Goal: Task Accomplishment & Management: Complete application form

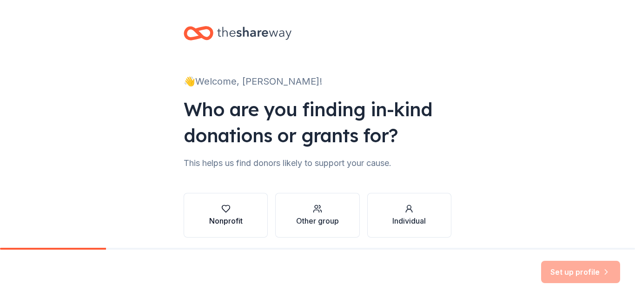
click at [226, 214] on div "Nonprofit" at bounding box center [225, 215] width 33 height 22
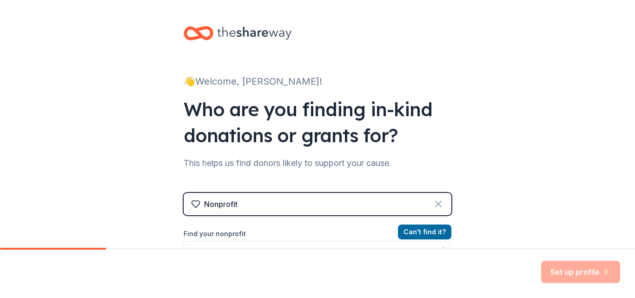
click at [433, 204] on icon at bounding box center [438, 203] width 11 height 11
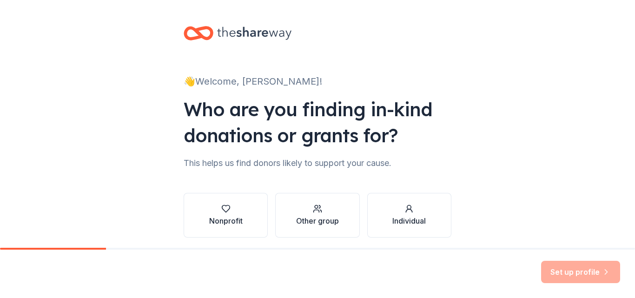
scroll to position [34, 0]
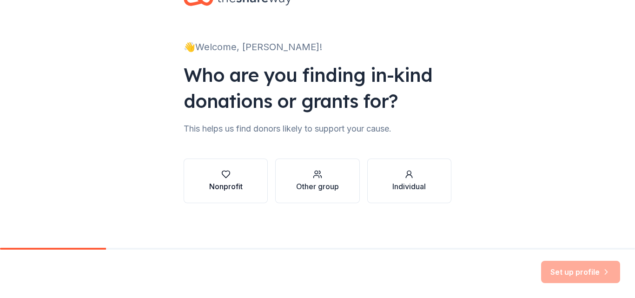
click at [220, 180] on div "Nonprofit" at bounding box center [225, 181] width 33 height 22
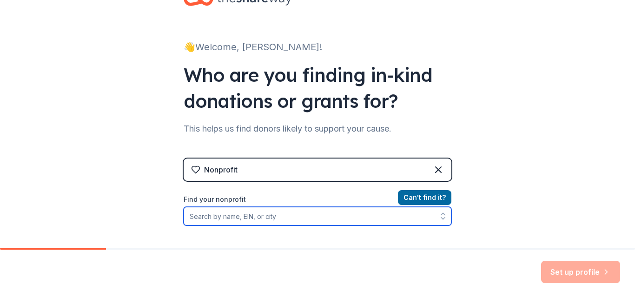
click at [235, 214] on input "Find your nonprofit" at bounding box center [318, 216] width 268 height 19
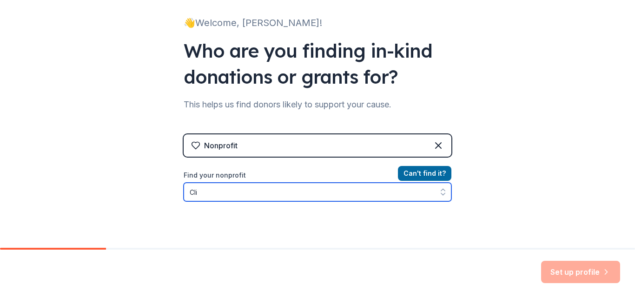
type input "Cl"
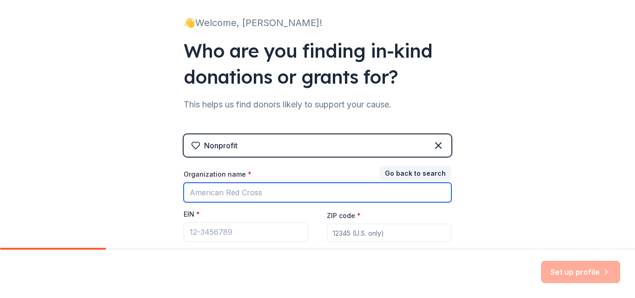
drag, startPoint x: 272, startPoint y: 188, endPoint x: 271, endPoint y: 193, distance: 4.9
click at [272, 188] on input "Organization name *" at bounding box center [318, 193] width 268 height 20
drag, startPoint x: 270, startPoint y: 195, endPoint x: 146, endPoint y: 191, distance: 124.1
click at [146, 191] on div "👋 Welcome, Kim! Who are you finding in-kind donations or grants for? This helps…" at bounding box center [317, 132] width 635 height 382
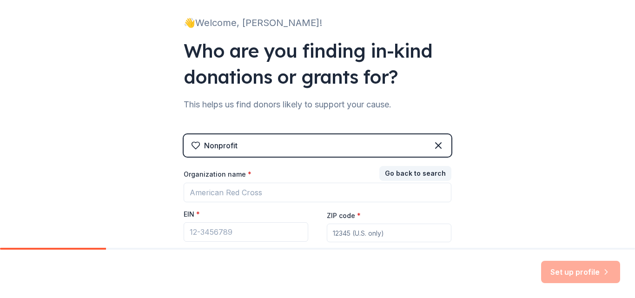
click at [150, 175] on div "👋 Welcome, Kim! Who are you finding in-kind donations or grants for? This helps…" at bounding box center [317, 132] width 635 height 382
click at [427, 177] on button "Go back to search" at bounding box center [415, 173] width 72 height 15
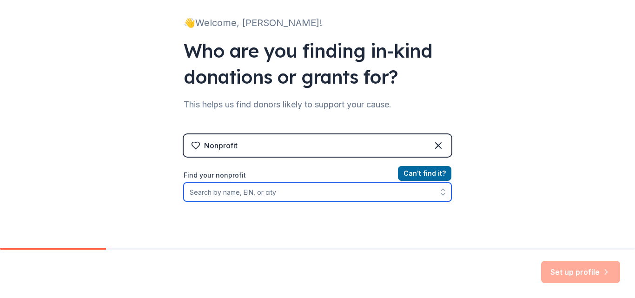
click at [303, 190] on input "Find your nonprofit" at bounding box center [318, 192] width 268 height 19
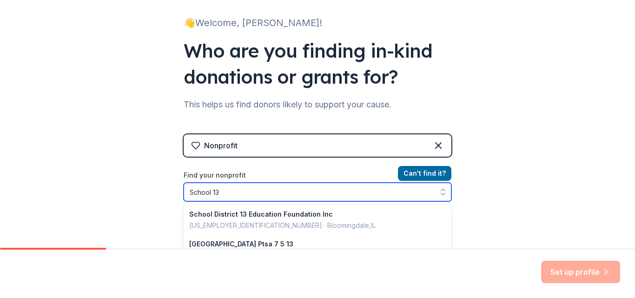
type input "School 13"
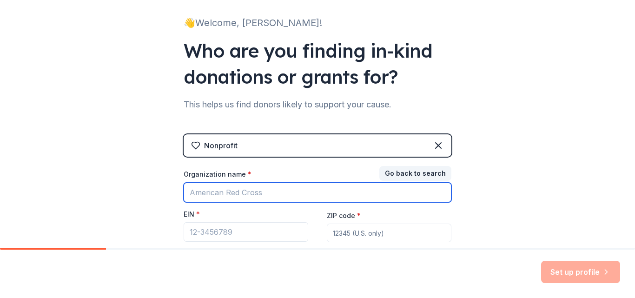
click at [252, 189] on input "Organization name *" at bounding box center [318, 193] width 268 height 20
type input "School 13 PTA"
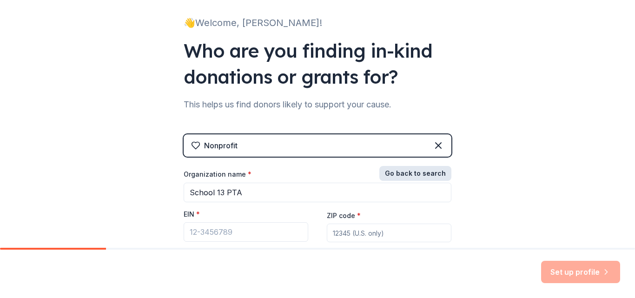
click at [424, 170] on button "Go back to search" at bounding box center [415, 173] width 72 height 15
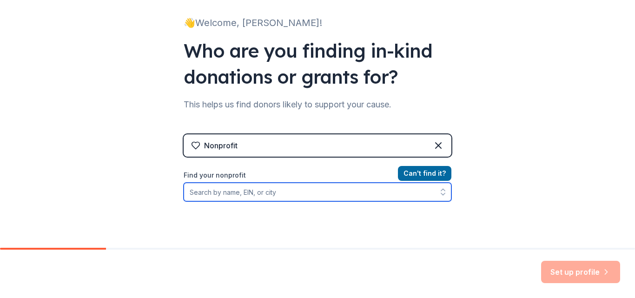
click at [313, 194] on input "Find your nonprofit" at bounding box center [318, 192] width 268 height 19
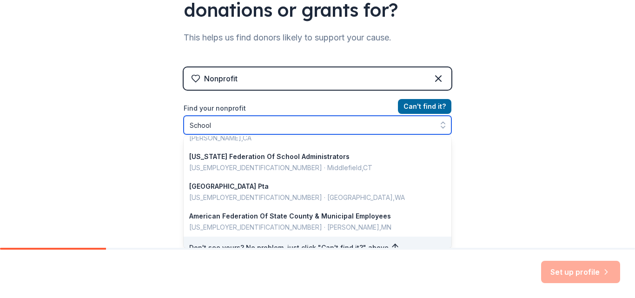
scroll to position [0, 0]
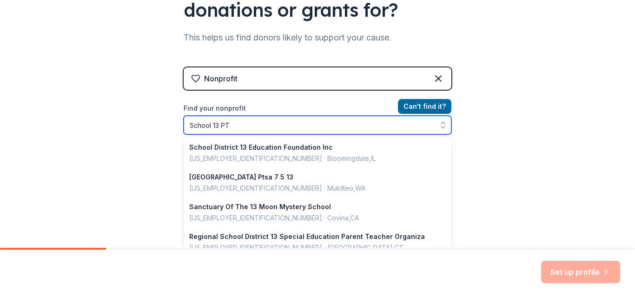
type input "School 13 PTA"
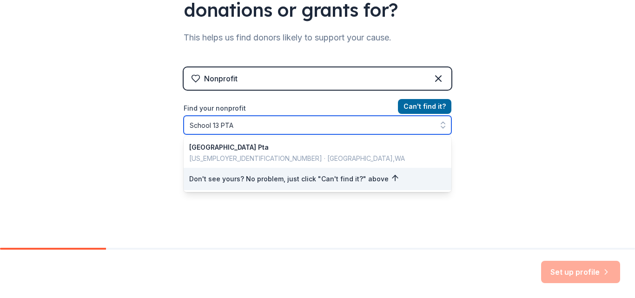
drag, startPoint x: 257, startPoint y: 125, endPoint x: 158, endPoint y: 123, distance: 99.0
click at [158, 123] on div "👋 Welcome, Kim! Who are you finding in-kind donations or grants for? This helps…" at bounding box center [317, 73] width 635 height 397
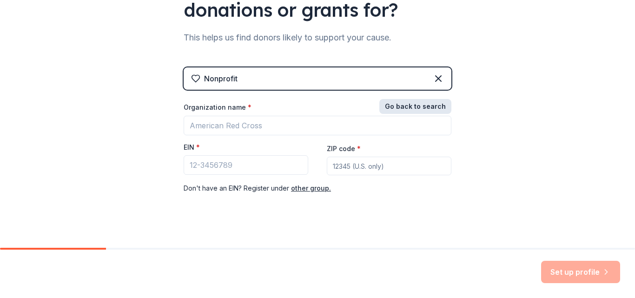
click at [398, 111] on button "Go back to search" at bounding box center [415, 106] width 72 height 15
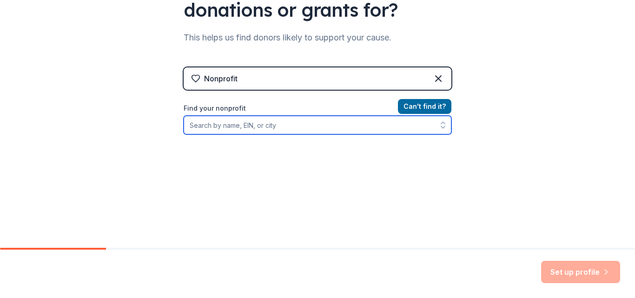
click at [305, 128] on input "Find your nonprofit" at bounding box center [318, 125] width 268 height 19
type input "Clifton, NJ"
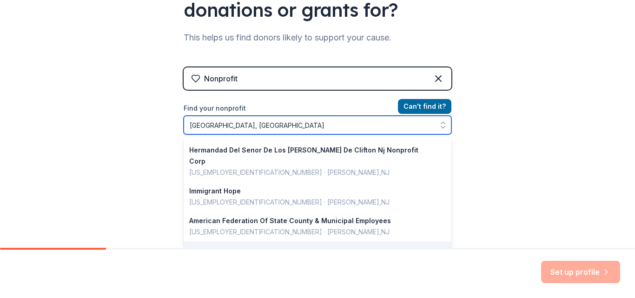
scroll to position [212, 0]
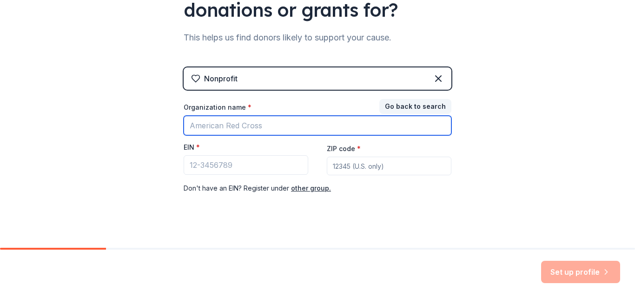
click at [256, 127] on input "Organization name *" at bounding box center [318, 126] width 268 height 20
click at [295, 121] on input "Organization name *" at bounding box center [318, 126] width 268 height 20
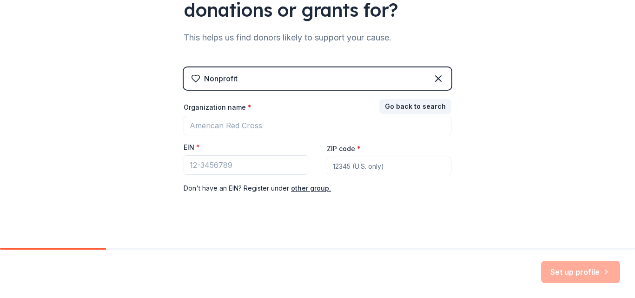
click at [545, 185] on div "👋 Welcome, Kim! Who are you finding in-kind donations or grants for? This helps…" at bounding box center [317, 66] width 635 height 382
click at [427, 106] on button "Go back to search" at bounding box center [415, 106] width 72 height 15
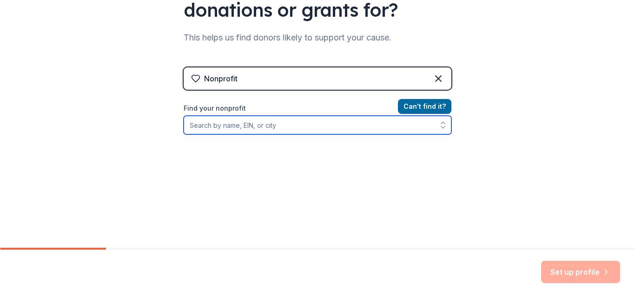
click at [244, 124] on input "Find your nonprofit" at bounding box center [318, 125] width 268 height 19
paste input "85-3510308"
type input "85-3510308"
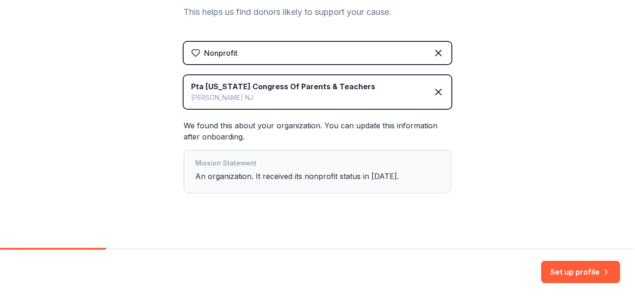
scroll to position [150, 0]
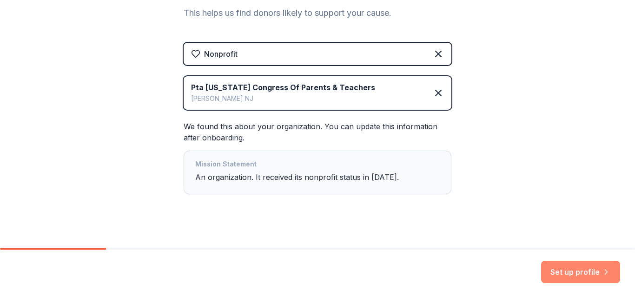
click at [580, 275] on button "Set up profile" at bounding box center [580, 272] width 79 height 22
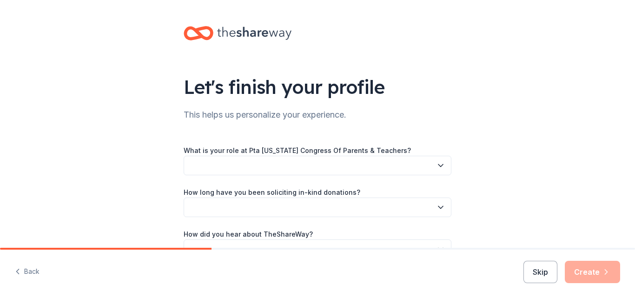
click at [358, 167] on button "button" at bounding box center [318, 166] width 268 height 20
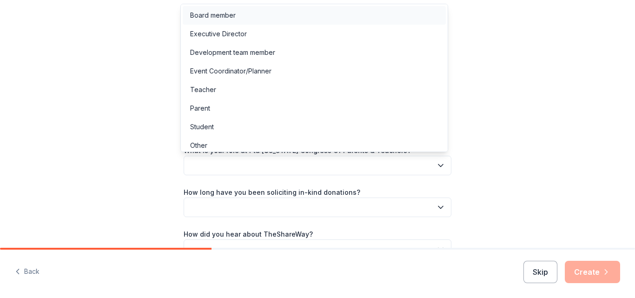
click at [372, 13] on div "Board member" at bounding box center [314, 15] width 263 height 19
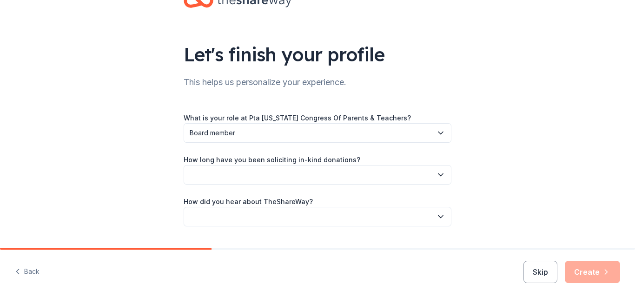
scroll to position [56, 0]
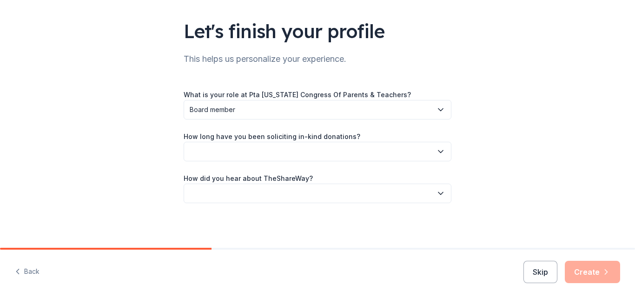
click at [390, 153] on button "button" at bounding box center [318, 152] width 268 height 20
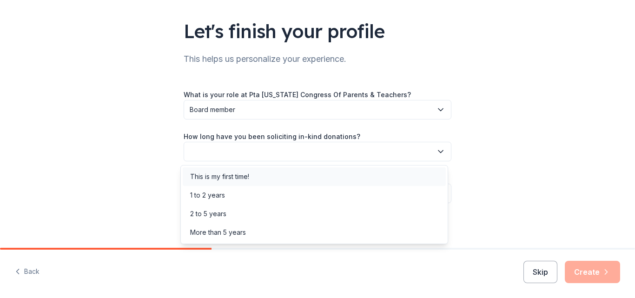
click at [389, 170] on div "This is my first time!" at bounding box center [314, 176] width 263 height 19
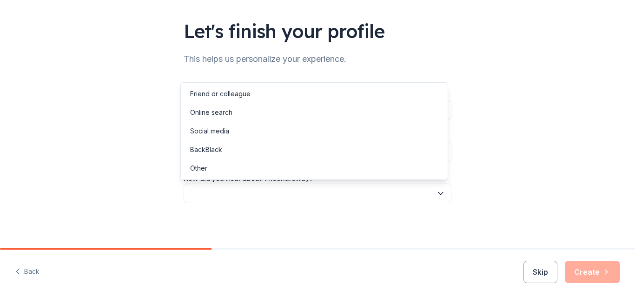
click at [393, 193] on button "button" at bounding box center [318, 194] width 268 height 20
click at [388, 170] on div "Other" at bounding box center [314, 168] width 263 height 19
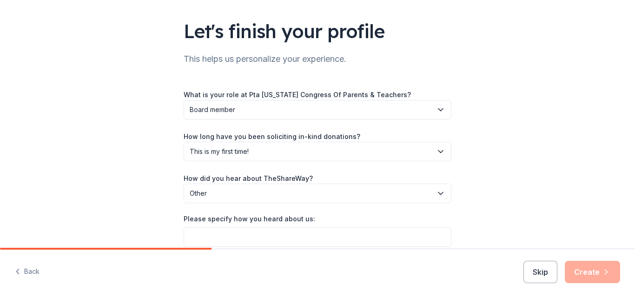
scroll to position [99, 0]
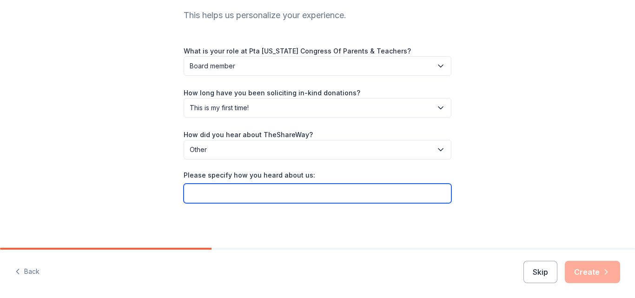
click at [328, 197] on input "Please specify how you heard about us:" at bounding box center [318, 194] width 268 height 20
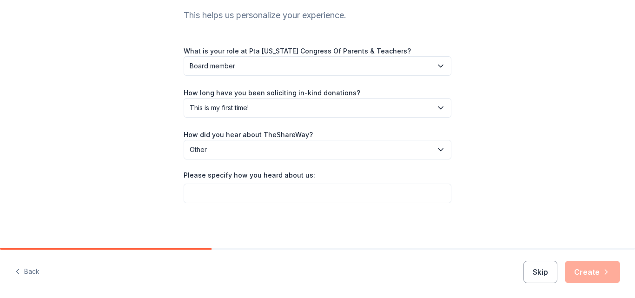
click at [322, 138] on div "How did you hear about TheShareWay? Other" at bounding box center [318, 144] width 268 height 31
click at [322, 150] on span "Other" at bounding box center [311, 149] width 243 height 11
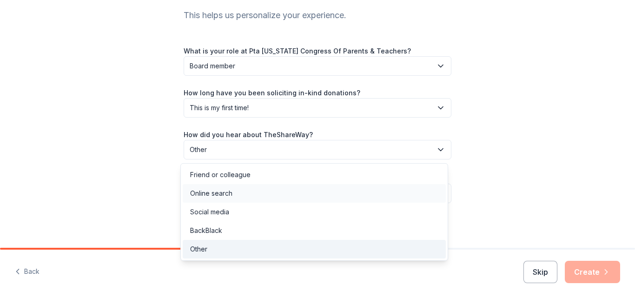
click at [214, 196] on div "Online search" at bounding box center [211, 193] width 42 height 11
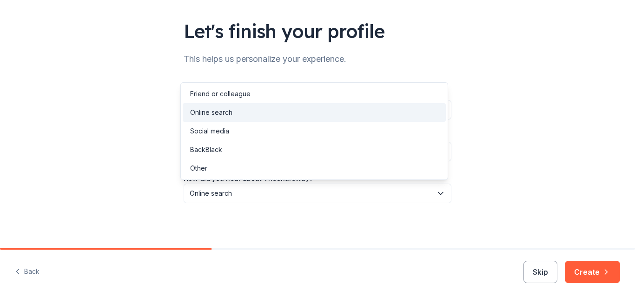
click at [247, 194] on span "Online search" at bounding box center [311, 193] width 243 height 11
click at [233, 96] on div "Friend or colleague" at bounding box center [220, 93] width 60 height 11
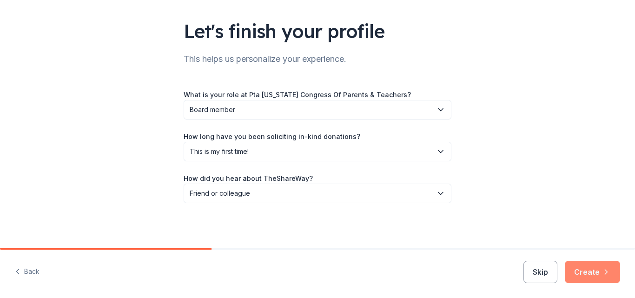
click at [601, 265] on button "Create" at bounding box center [592, 272] width 55 height 22
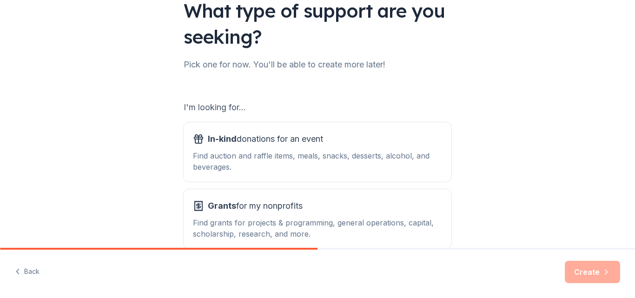
scroll to position [97, 0]
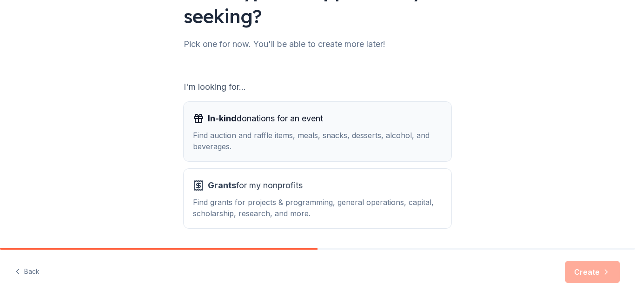
click at [293, 140] on div "Find auction and raffle items, meals, snacks, desserts, alcohol, and beverages." at bounding box center [317, 141] width 249 height 22
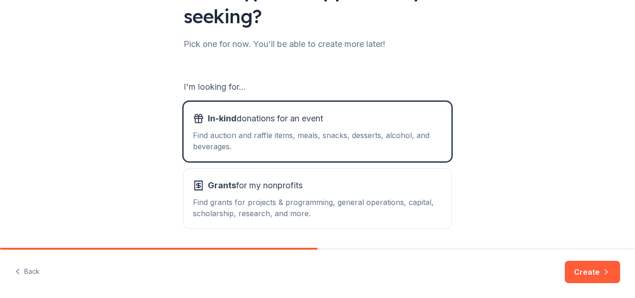
scroll to position [127, 0]
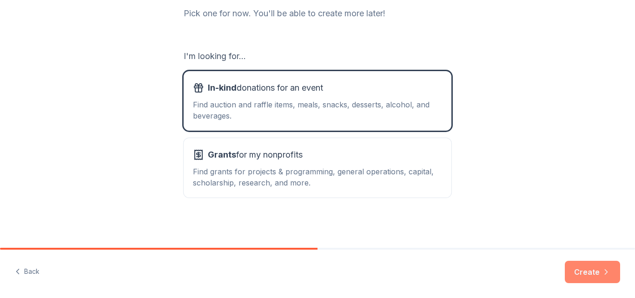
click at [587, 267] on button "Create" at bounding box center [592, 272] width 55 height 22
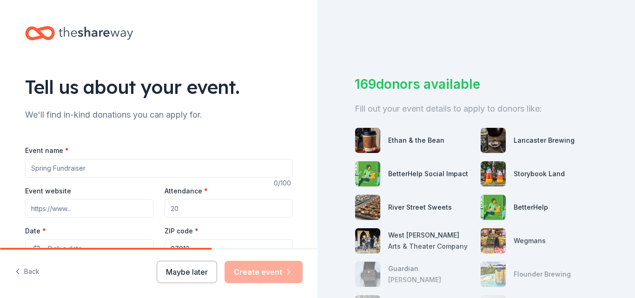
click at [133, 168] on input "Event name *" at bounding box center [159, 168] width 268 height 19
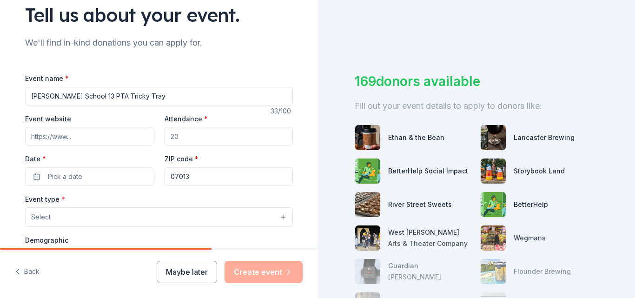
scroll to position [100, 0]
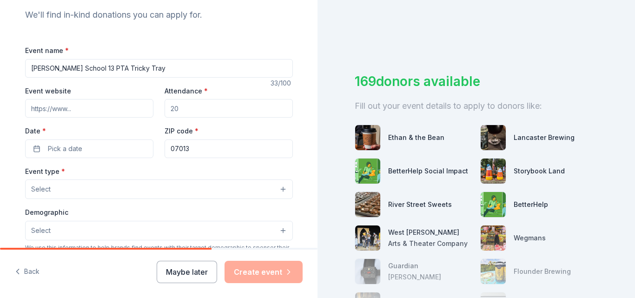
type input "[PERSON_NAME] School 13 PTA Tricky Tray"
click at [251, 103] on input "Attendance *" at bounding box center [228, 108] width 128 height 19
type input "400"
click at [94, 146] on button "Pick a date" at bounding box center [89, 148] width 128 height 19
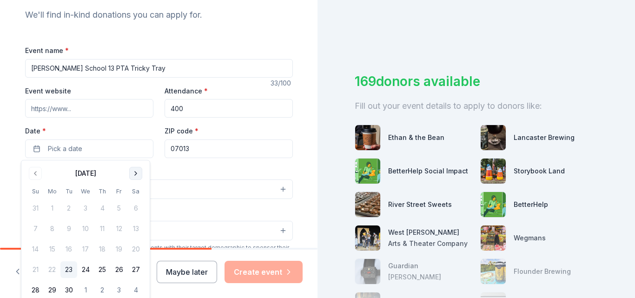
click at [132, 171] on button "Go to next month" at bounding box center [135, 173] width 13 height 13
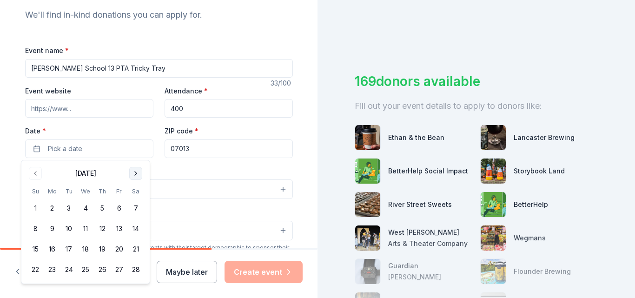
click at [132, 171] on button "Go to next month" at bounding box center [135, 173] width 13 height 13
click at [118, 267] on button "24" at bounding box center [119, 269] width 17 height 17
click at [237, 164] on div "Event name * Clifton School 13 PTA Tricky Tray 33 /100 Event website Attendance…" at bounding box center [159, 259] width 268 height 429
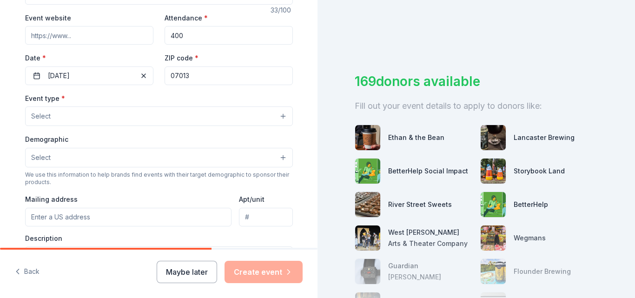
scroll to position [179, 0]
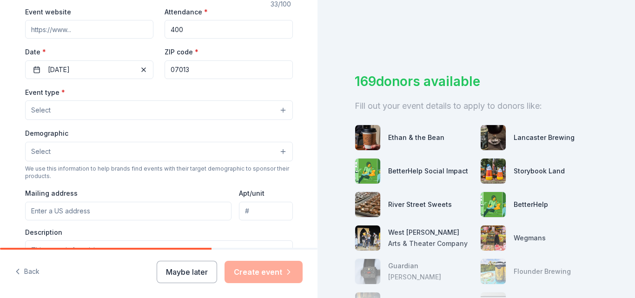
click at [149, 117] on button "Select" at bounding box center [159, 110] width 268 height 20
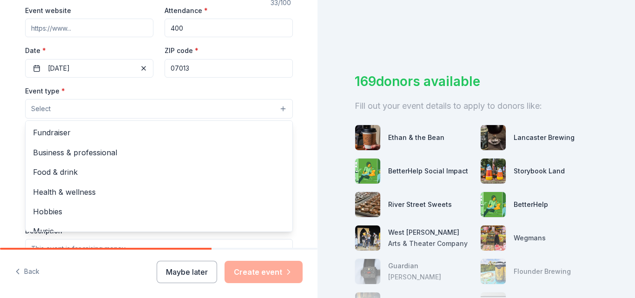
click at [149, 111] on button "Select" at bounding box center [159, 109] width 268 height 20
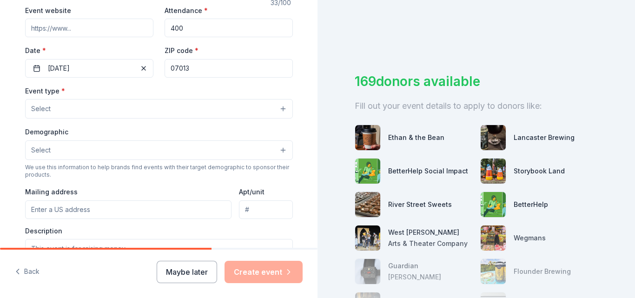
click at [149, 111] on button "Select" at bounding box center [159, 109] width 268 height 20
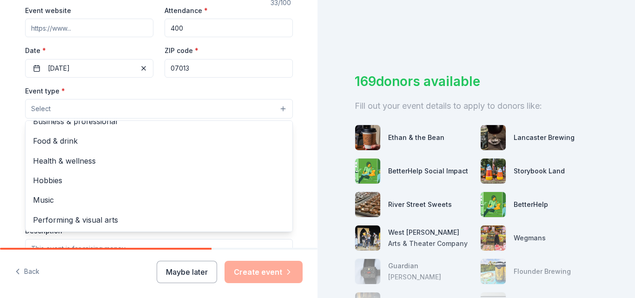
scroll to position [0, 0]
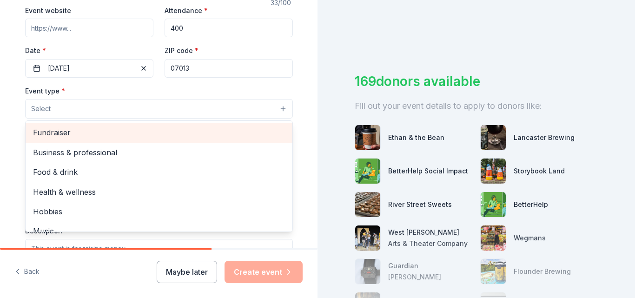
click at [69, 131] on span "Fundraiser" at bounding box center [159, 132] width 252 height 12
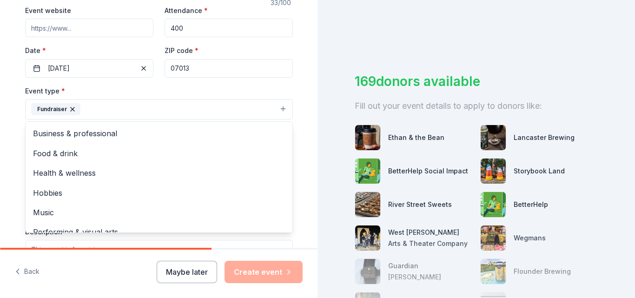
click at [303, 118] on div "Tell us about your event. We'll find in-kind donations you can apply for. Event…" at bounding box center [158, 129] width 297 height 619
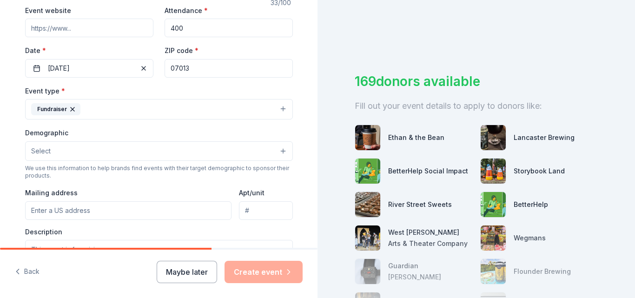
click at [194, 155] on button "Select" at bounding box center [159, 151] width 268 height 20
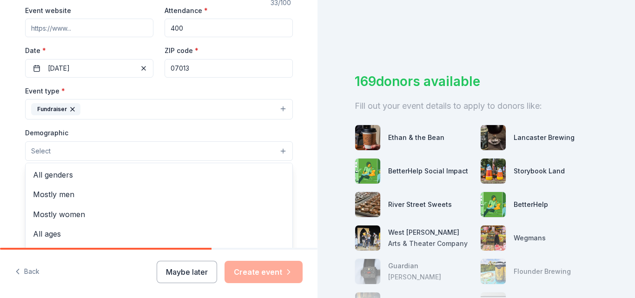
click at [275, 154] on button "Select" at bounding box center [159, 151] width 268 height 20
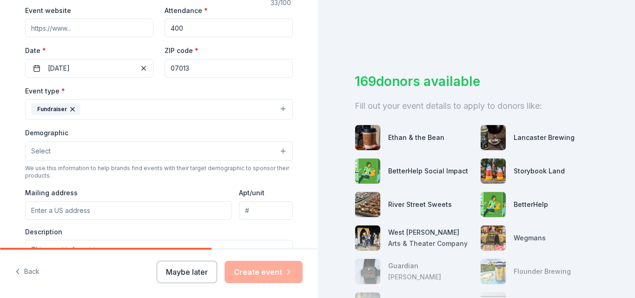
scroll to position [183, 0]
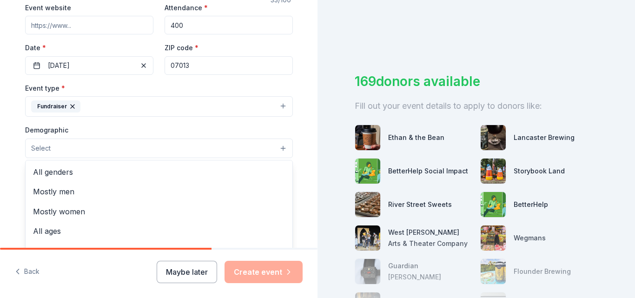
click at [197, 153] on button "Select" at bounding box center [159, 148] width 268 height 20
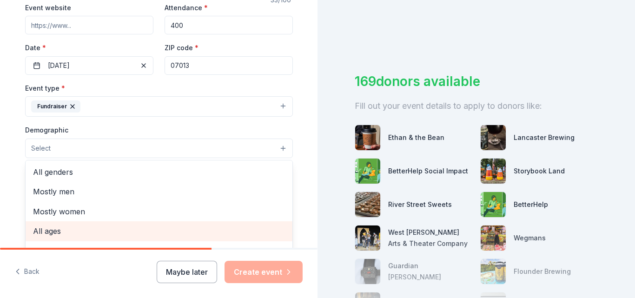
click at [80, 231] on span "All ages" at bounding box center [159, 231] width 252 height 12
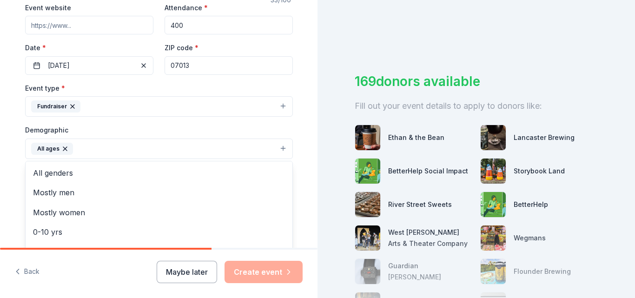
click at [63, 148] on icon "button" at bounding box center [65, 149] width 4 height 4
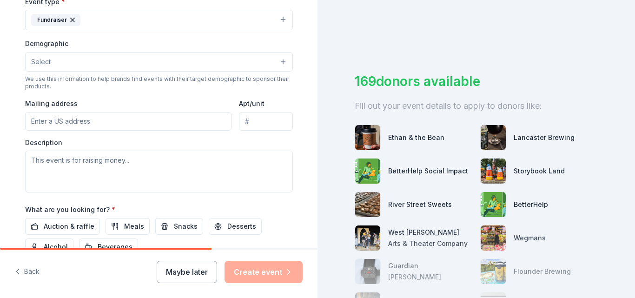
scroll to position [278, 0]
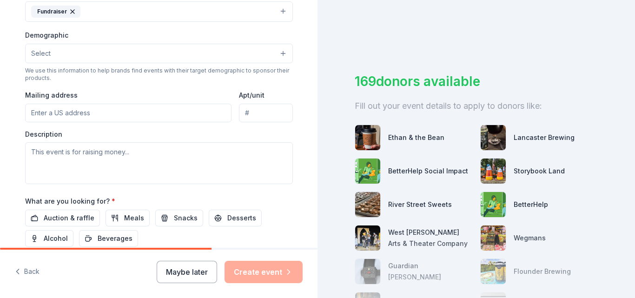
click at [242, 53] on button "Select" at bounding box center [159, 54] width 268 height 20
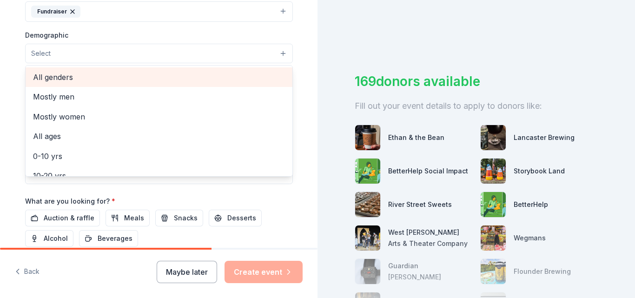
click at [60, 77] on span "All genders" at bounding box center [159, 77] width 252 height 12
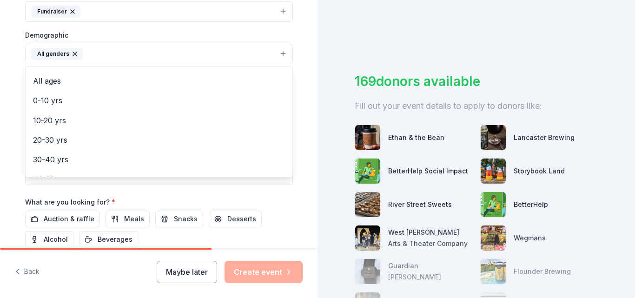
scroll to position [47, 0]
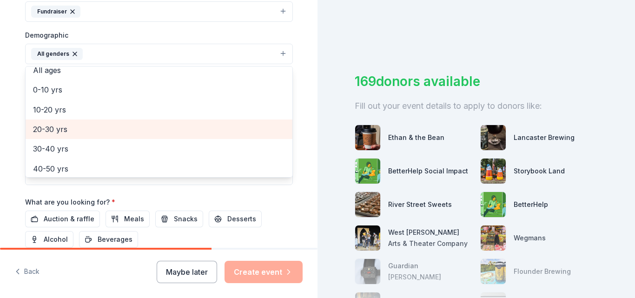
click at [53, 130] on span "20-30 yrs" at bounding box center [159, 129] width 252 height 12
click at [58, 130] on span "30-40 yrs" at bounding box center [159, 129] width 252 height 12
click at [57, 130] on span "40-50 yrs" at bounding box center [159, 129] width 252 height 12
click at [57, 130] on span "50-60 yrs" at bounding box center [159, 129] width 252 height 12
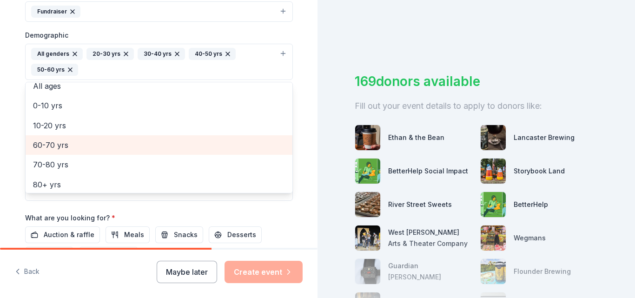
click at [60, 148] on span "60-70 yrs" at bounding box center [159, 145] width 252 height 12
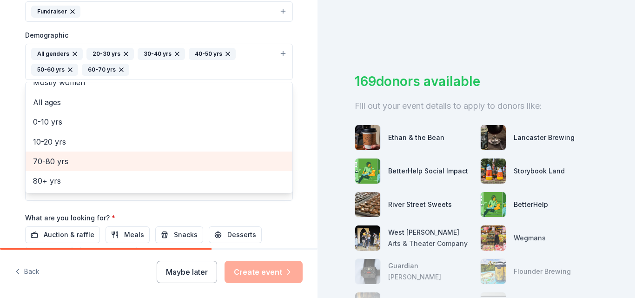
click at [59, 158] on span "70-80 yrs" at bounding box center [159, 161] width 252 height 12
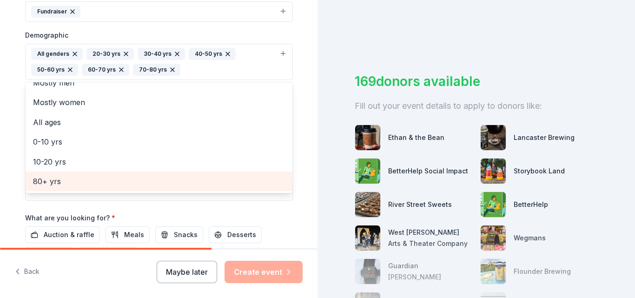
click at [61, 180] on span "80+ yrs" at bounding box center [159, 181] width 252 height 12
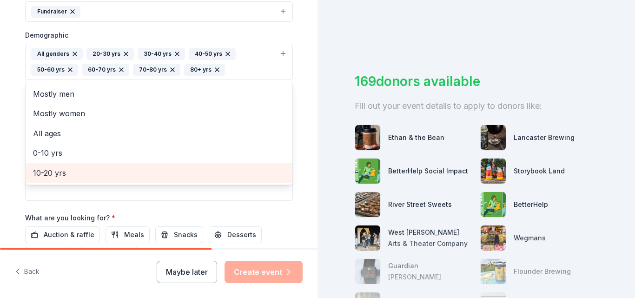
scroll to position [0, 0]
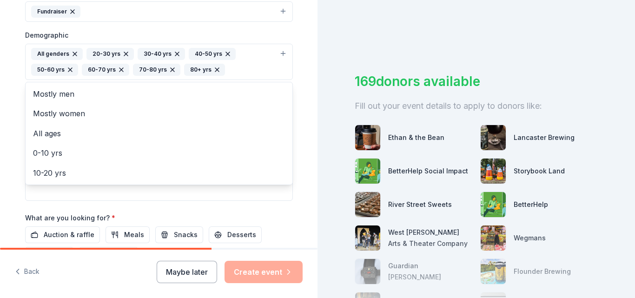
click at [298, 141] on div "Tell us about your event. We'll find in-kind donations you can apply for. Event…" at bounding box center [158, 40] width 297 height 636
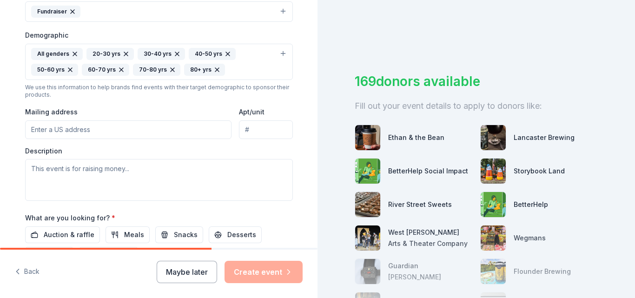
click at [86, 131] on input "Mailing address" at bounding box center [128, 129] width 207 height 19
click at [74, 127] on input "Mailing address" at bounding box center [128, 129] width 207 height 19
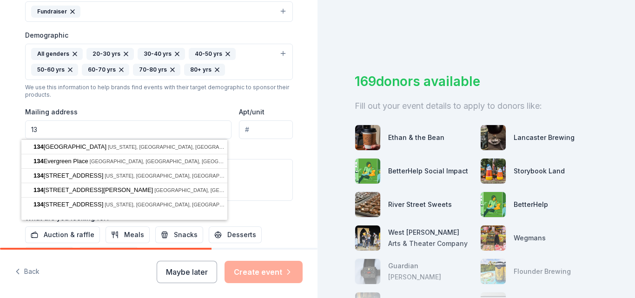
type input "1"
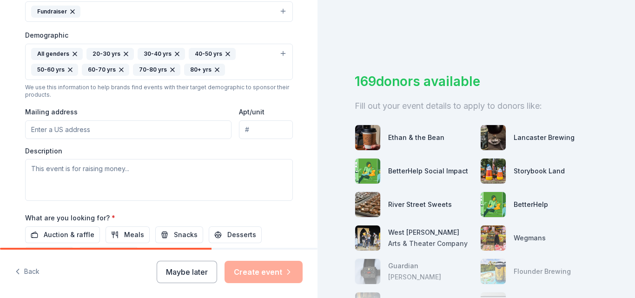
click at [181, 133] on input "Mailing address" at bounding box center [128, 129] width 207 height 19
click at [113, 125] on input "Mailing address" at bounding box center [128, 129] width 207 height 19
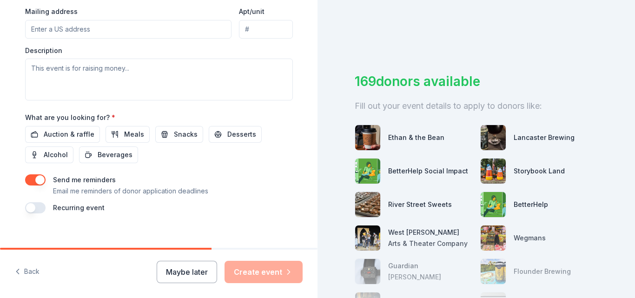
scroll to position [382, 0]
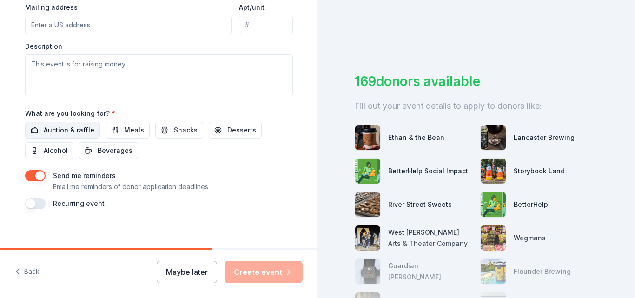
click at [80, 130] on span "Auction & raffle" at bounding box center [69, 130] width 51 height 11
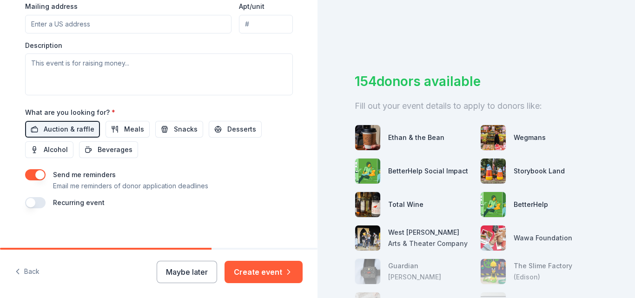
scroll to position [388, 0]
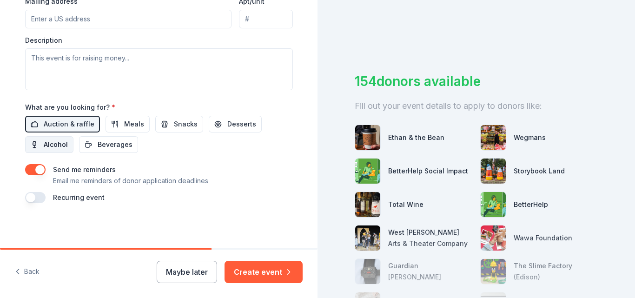
click at [59, 148] on span "Alcohol" at bounding box center [56, 144] width 24 height 11
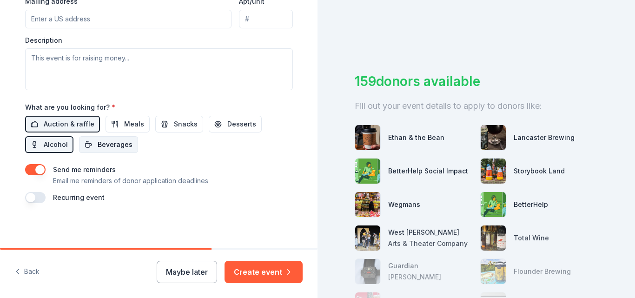
click at [102, 147] on span "Beverages" at bounding box center [115, 144] width 35 height 11
click at [178, 125] on span "Snacks" at bounding box center [186, 123] width 24 height 11
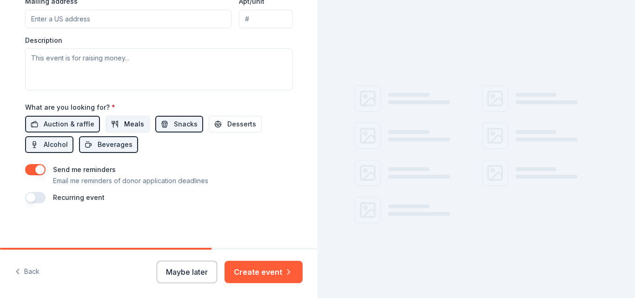
click at [116, 126] on button "Meals" at bounding box center [127, 124] width 44 height 17
click at [209, 127] on button "Desserts" at bounding box center [235, 124] width 53 height 17
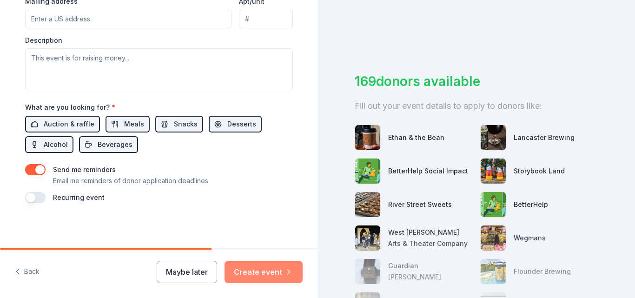
click at [281, 270] on button "Create event" at bounding box center [263, 272] width 78 height 22
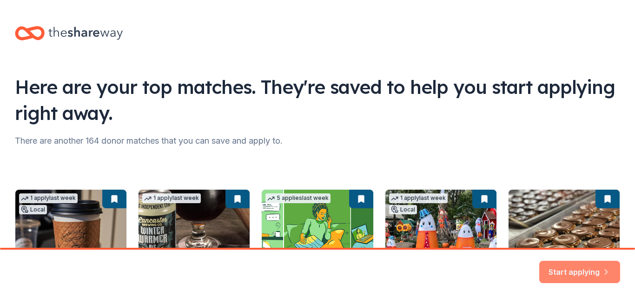
click at [584, 267] on button "Start applying" at bounding box center [579, 266] width 81 height 22
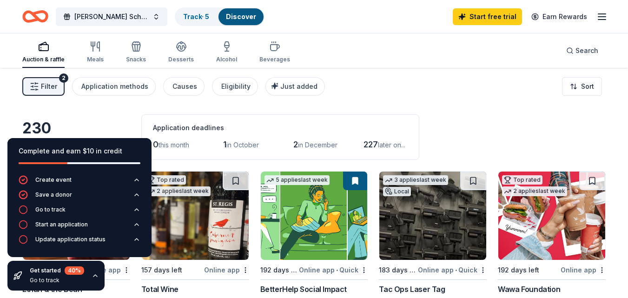
click at [465, 117] on div "230 results in Clifton, NJ Application deadlines 0 this month 1 in October 2 in…" at bounding box center [313, 137] width 583 height 46
click at [59, 206] on div "Go to track" at bounding box center [50, 209] width 30 height 7
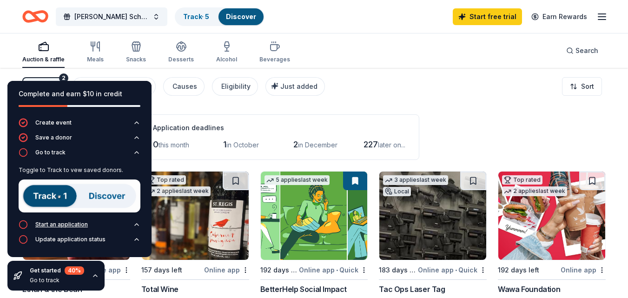
click at [70, 223] on div "Start an application" at bounding box center [61, 224] width 53 height 7
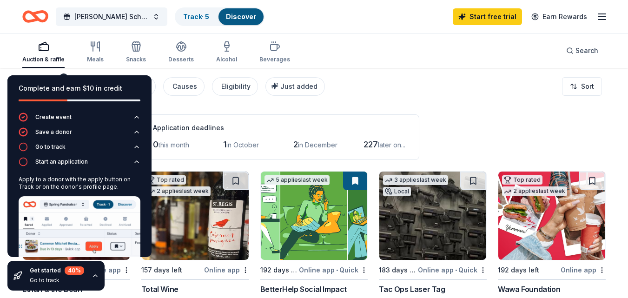
scroll to position [43, 0]
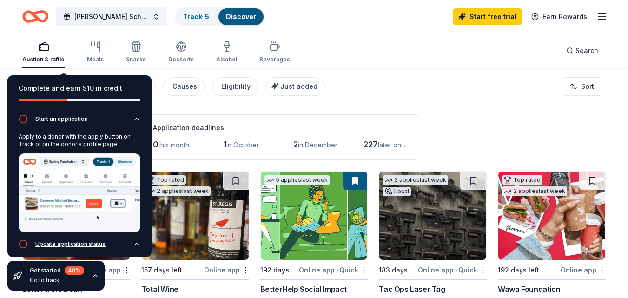
click at [98, 240] on div "Update application status" at bounding box center [70, 243] width 70 height 7
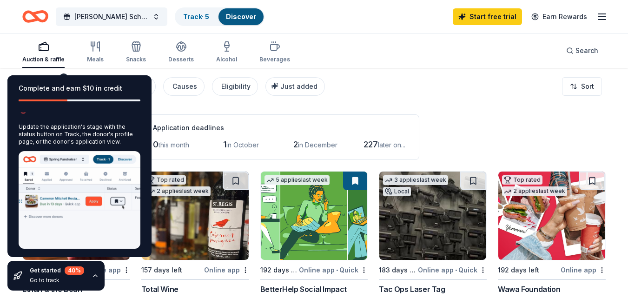
scroll to position [68, 0]
click at [48, 59] on div "Auction & raffle" at bounding box center [43, 59] width 42 height 7
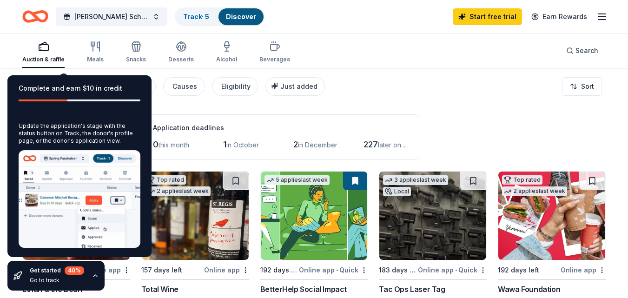
click at [492, 102] on div "Filter 2 Application methods Causes Eligibility Just added Sort" at bounding box center [314, 86] width 628 height 37
click at [95, 278] on icon "button" at bounding box center [95, 275] width 7 height 7
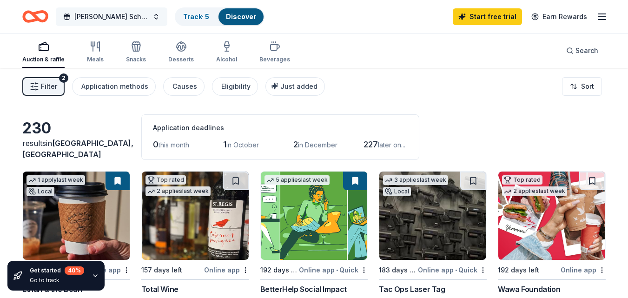
click at [115, 21] on span "[PERSON_NAME] School 13 PTA Tricky Tray" at bounding box center [111, 16] width 74 height 11
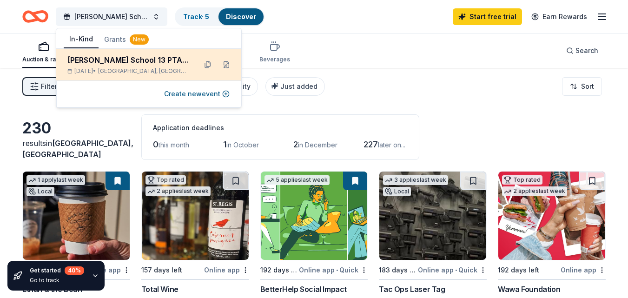
click at [116, 68] on div "Apr 24, 2026 • Clifton, NJ" at bounding box center [128, 70] width 122 height 7
click at [227, 67] on button at bounding box center [226, 64] width 15 height 15
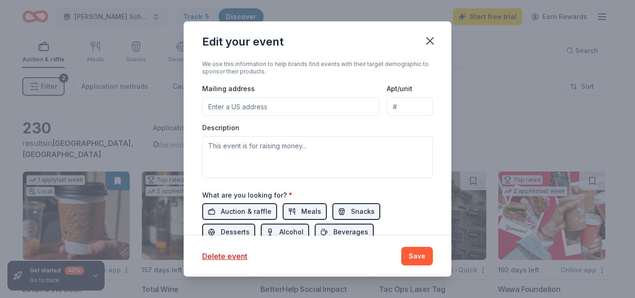
scroll to position [310, 0]
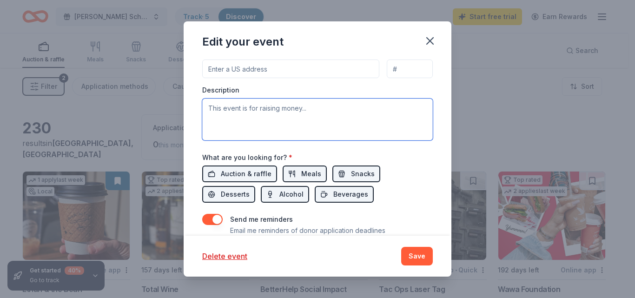
click at [291, 138] on textarea at bounding box center [317, 120] width 230 height 42
click at [298, 138] on textarea at bounding box center [317, 120] width 230 height 42
paste textarea "We are reaching out on behalf of the School 13 Parent Teacher Association (PTA)…"
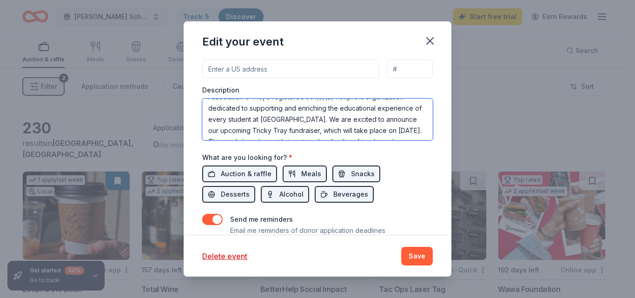
scroll to position [0, 0]
drag, startPoint x: 319, startPoint y: 125, endPoint x: 194, endPoint y: 121, distance: 125.1
click at [194, 121] on div "Update donors you've applied to Let donors know of any updates you've made sinc…" at bounding box center [318, 147] width 268 height 177
click at [227, 137] on textarea "The Clifton Elementary School 13 Parent Teacher Association (PTA), a registered…" at bounding box center [317, 120] width 230 height 42
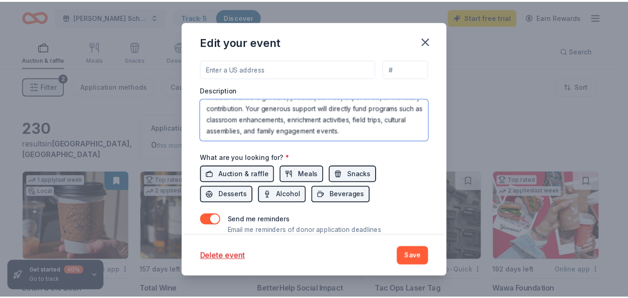
scroll to position [123, 0]
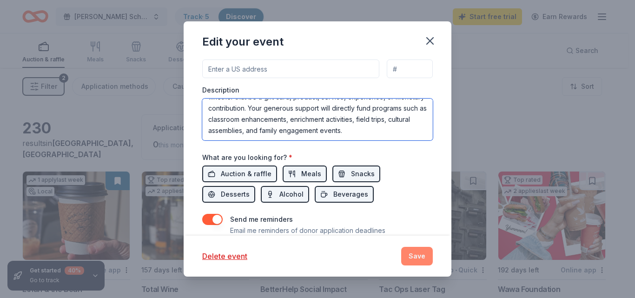
type textarea "The [PERSON_NAME][GEOGRAPHIC_DATA] 13 Parent Teacher Association (PTA), is a re…"
click at [426, 255] on button "Save" at bounding box center [417, 256] width 32 height 19
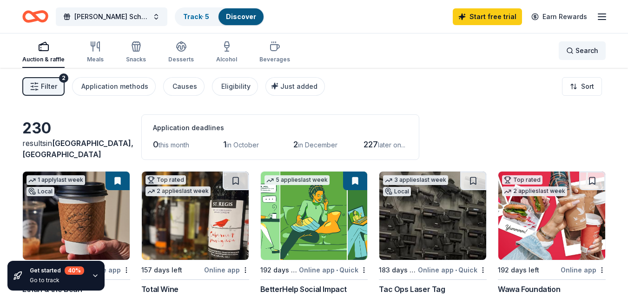
click at [572, 49] on div "Search" at bounding box center [582, 50] width 32 height 11
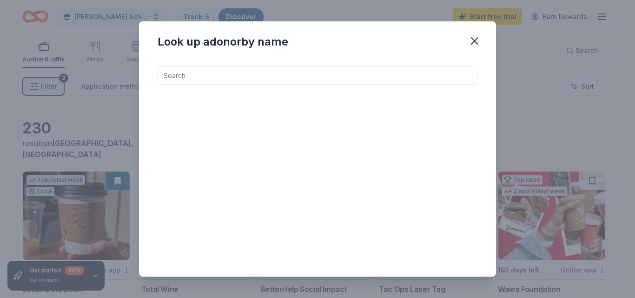
click at [363, 75] on input at bounding box center [318, 75] width 320 height 19
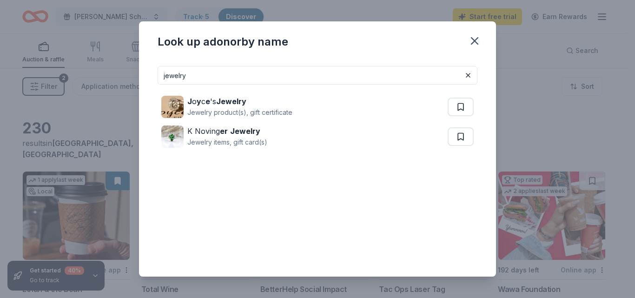
drag, startPoint x: 233, startPoint y: 74, endPoint x: 138, endPoint y: 74, distance: 95.7
click at [137, 74] on div "Look up a donor by name jewelry J o y c e 's Jewelry Jewelry product(s), gift c…" at bounding box center [317, 149] width 635 height 298
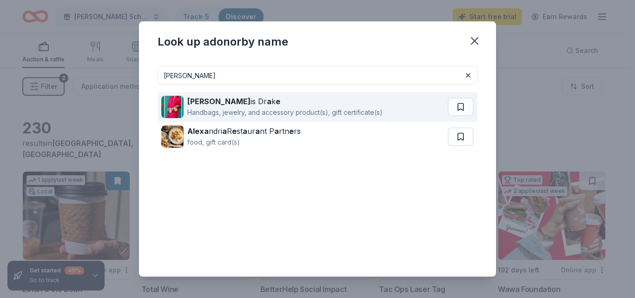
click at [208, 104] on div "Alex is Dr a k e" at bounding box center [284, 101] width 195 height 11
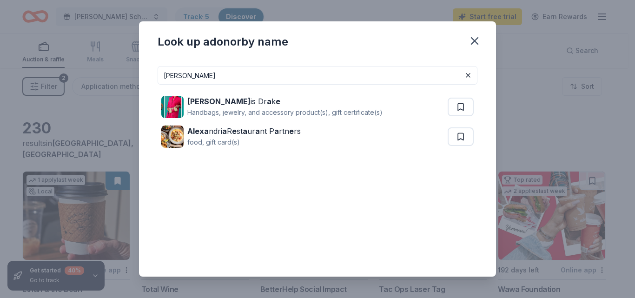
drag, startPoint x: 396, startPoint y: 78, endPoint x: 138, endPoint y: 80, distance: 257.9
click at [138, 80] on div "Look up a donor by name alex Alex is Dr a k e Handbags, jewelry, and accessory …" at bounding box center [317, 149] width 635 height 298
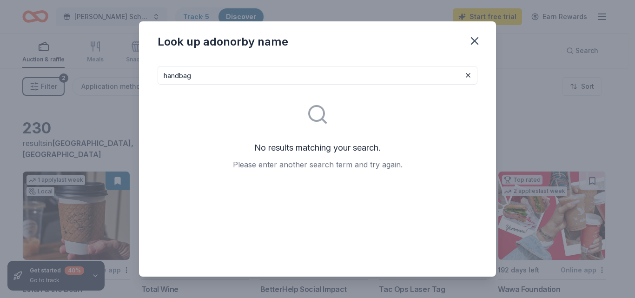
drag, startPoint x: 216, startPoint y: 82, endPoint x: 154, endPoint y: 82, distance: 61.8
click at [154, 82] on div "handbag No results matching your search. Please enter another search term and t…" at bounding box center [317, 167] width 357 height 217
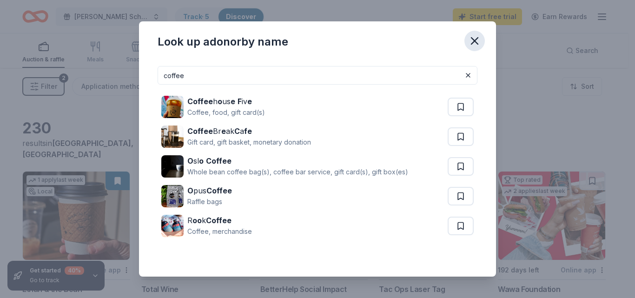
type input "coffee"
click at [478, 37] on icon "button" at bounding box center [474, 40] width 13 height 13
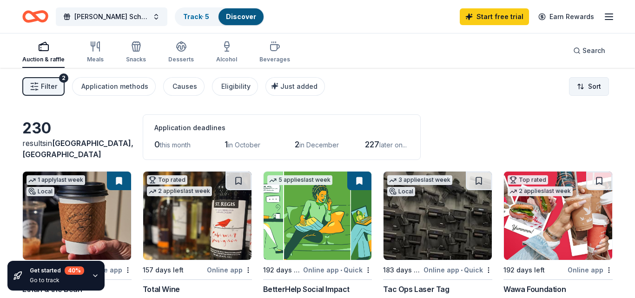
click at [580, 89] on html "Clifton School 13 PTA Tricky Tray Track · 5 Discover Start free trial Earn Rewa…" at bounding box center [317, 149] width 635 height 298
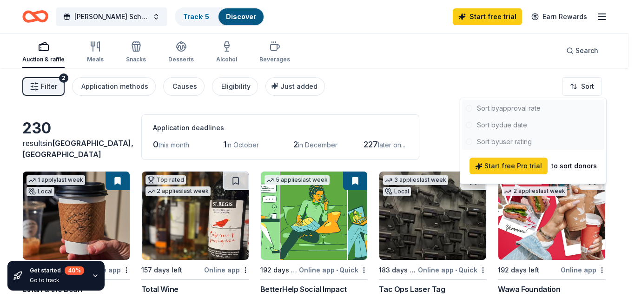
click at [500, 107] on div at bounding box center [533, 125] width 142 height 50
click at [468, 107] on div at bounding box center [533, 125] width 142 height 50
drag, startPoint x: 480, startPoint y: 55, endPoint x: 495, endPoint y: 48, distance: 17.3
click at [480, 55] on html "Clifton School 13 PTA Tricky Tray Track · 5 Discover Start free trial Earn Rewa…" at bounding box center [317, 149] width 635 height 298
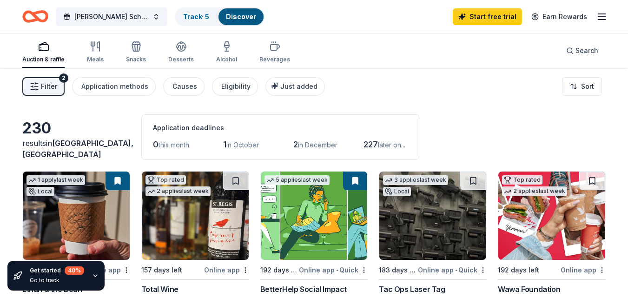
click at [606, 19] on icon "button" at bounding box center [601, 16] width 11 height 11
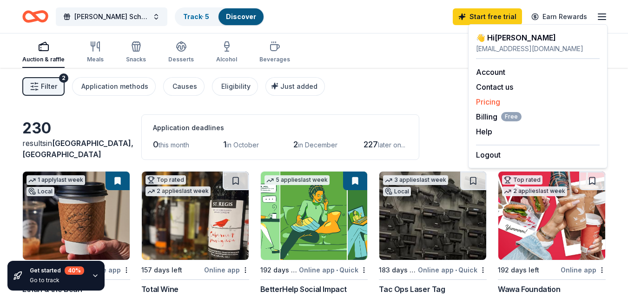
click at [493, 102] on link "Pricing" at bounding box center [488, 101] width 24 height 9
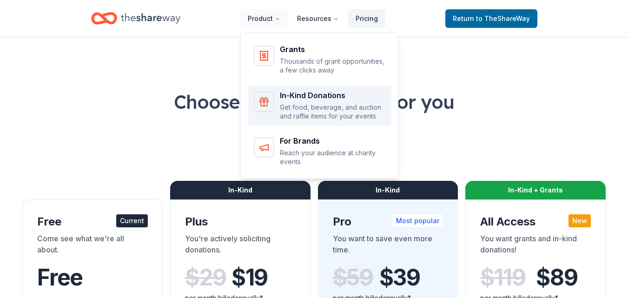
click at [304, 117] on p "Get food, beverage, and auction and raffle items for your events" at bounding box center [333, 112] width 106 height 18
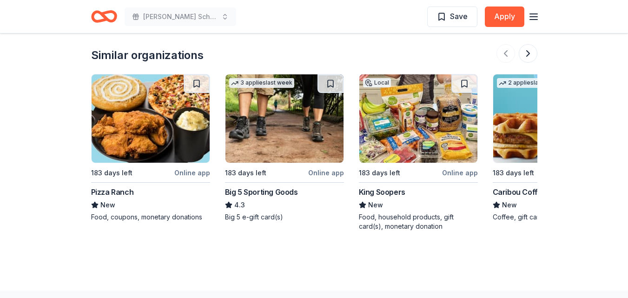
scroll to position [1024, 0]
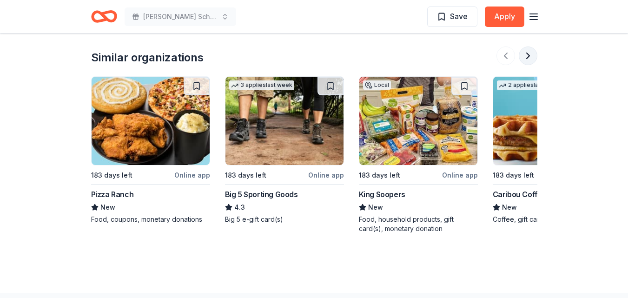
click at [529, 53] on button at bounding box center [528, 55] width 19 height 19
click at [529, 58] on button at bounding box center [528, 55] width 19 height 19
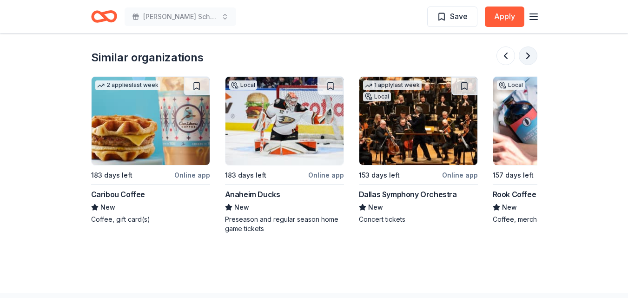
click at [529, 58] on button at bounding box center [528, 55] width 19 height 19
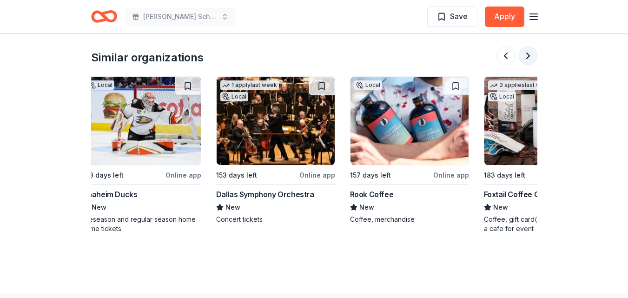
click at [529, 58] on button at bounding box center [528, 55] width 19 height 19
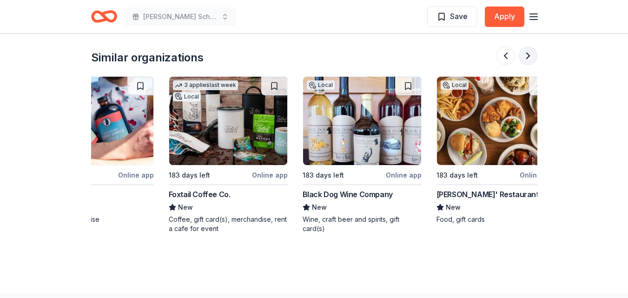
scroll to position [0, 877]
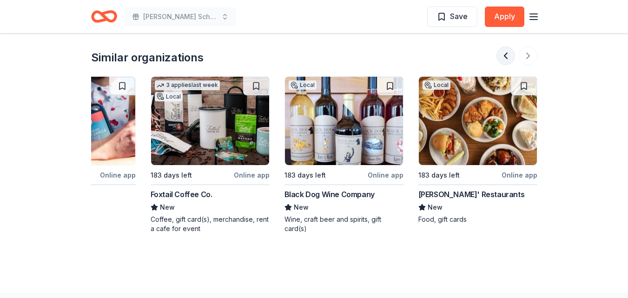
click at [506, 55] on button at bounding box center [505, 55] width 19 height 19
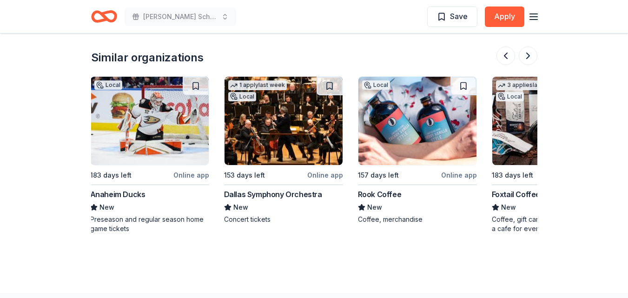
scroll to position [0, 535]
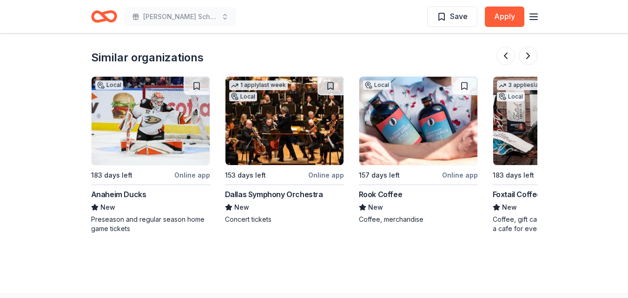
click at [414, 144] on img at bounding box center [418, 121] width 118 height 88
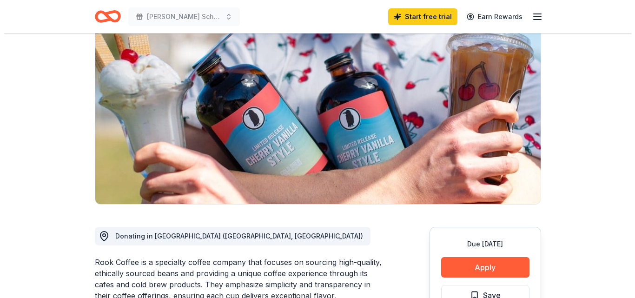
scroll to position [87, 0]
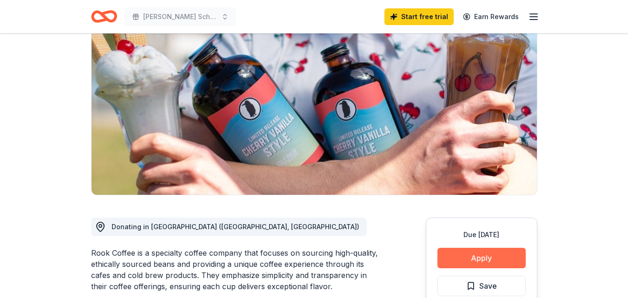
click at [470, 257] on button "Apply" at bounding box center [481, 258] width 88 height 20
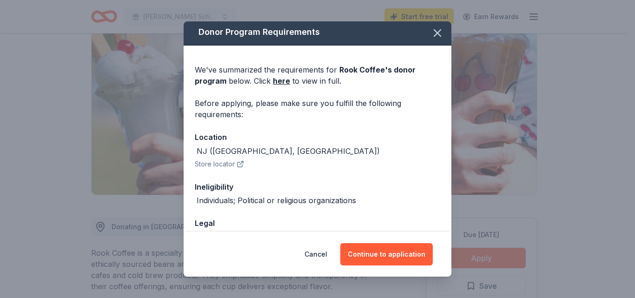
scroll to position [0, 0]
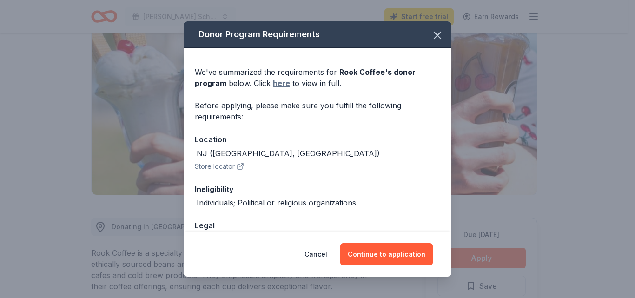
click at [282, 84] on link "here" at bounding box center [281, 83] width 17 height 11
click at [322, 258] on button "Cancel" at bounding box center [315, 254] width 23 height 22
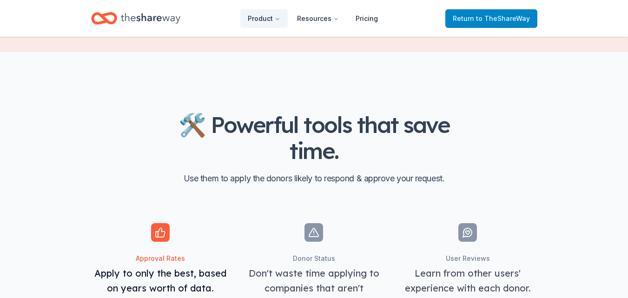
scroll to position [910, 0]
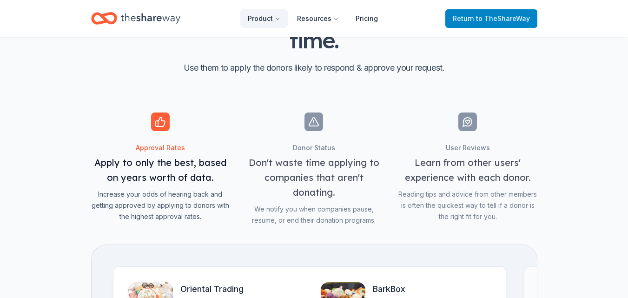
click at [496, 16] on span "to TheShareWay" at bounding box center [503, 18] width 54 height 8
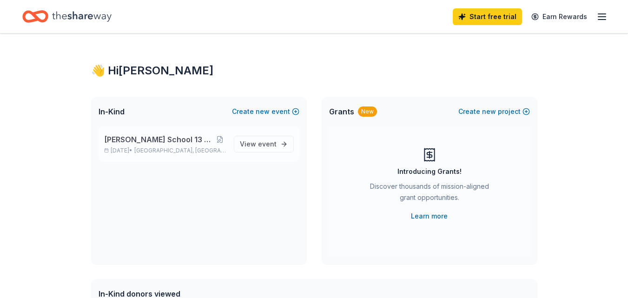
click at [136, 148] on p "Apr 24, 2026 • Clifton, NJ" at bounding box center [165, 150] width 122 height 7
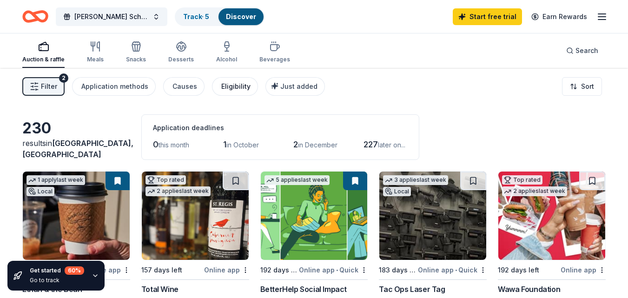
click at [229, 89] on div "Eligibility" at bounding box center [235, 86] width 29 height 11
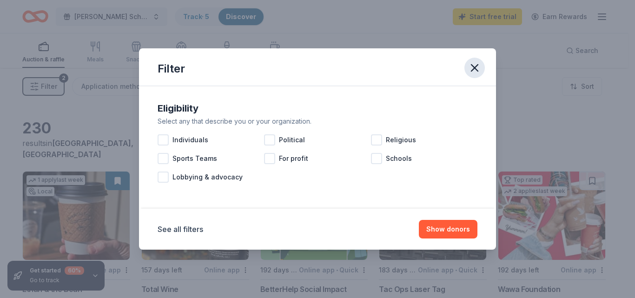
click at [477, 70] on icon "button" at bounding box center [474, 68] width 7 height 7
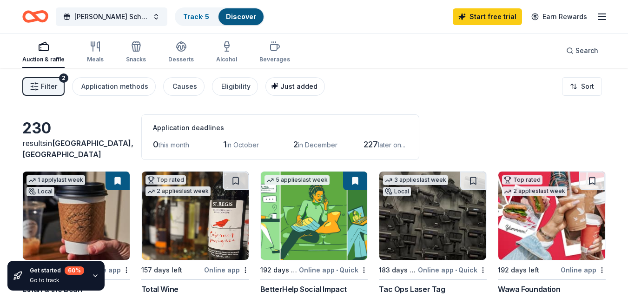
click at [294, 85] on span "Just added" at bounding box center [298, 86] width 37 height 8
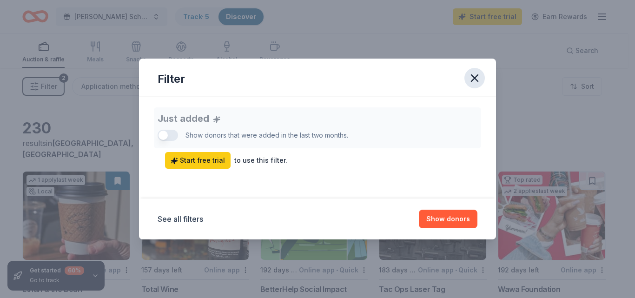
click at [471, 73] on icon "button" at bounding box center [474, 78] width 13 height 13
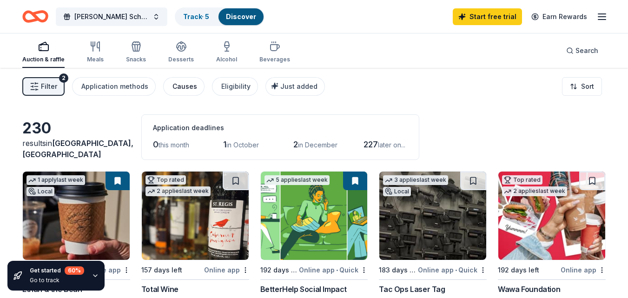
click at [177, 88] on div "Causes" at bounding box center [184, 86] width 25 height 11
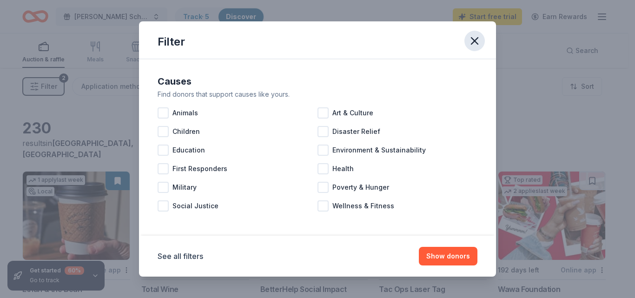
click at [482, 40] on button "button" at bounding box center [474, 41] width 20 height 20
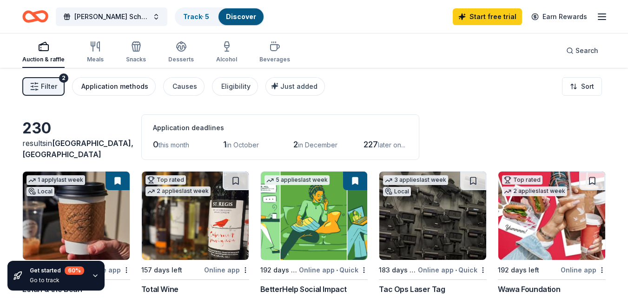
click at [95, 82] on div "Application methods" at bounding box center [114, 86] width 67 height 11
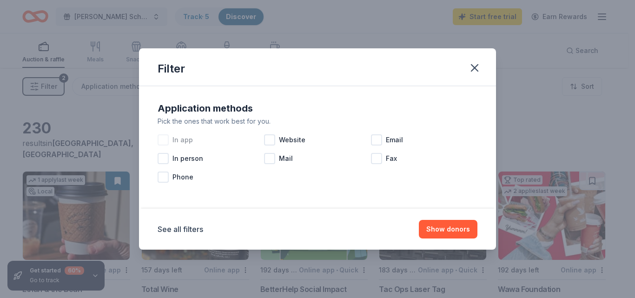
click at [166, 142] on div at bounding box center [163, 139] width 11 height 11
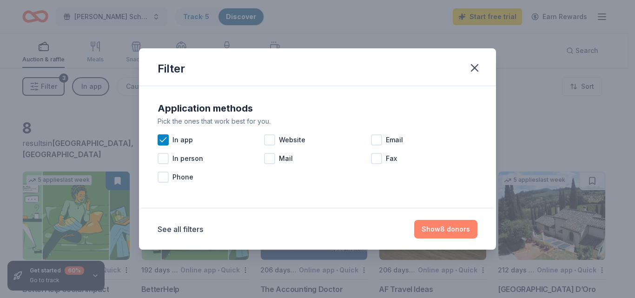
click at [446, 231] on button "Show 8 donors" at bounding box center [445, 229] width 63 height 19
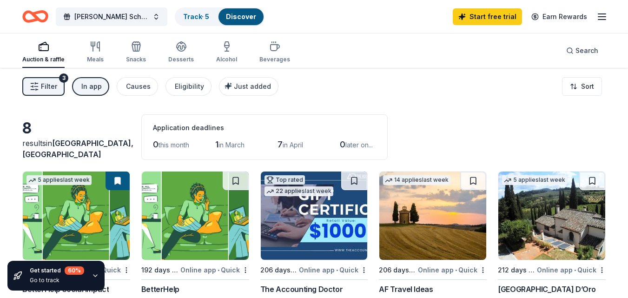
click at [92, 86] on div "In app" at bounding box center [91, 86] width 20 height 11
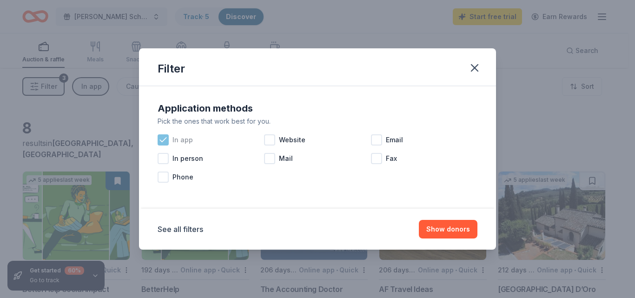
click at [175, 137] on span "In app" at bounding box center [182, 139] width 20 height 11
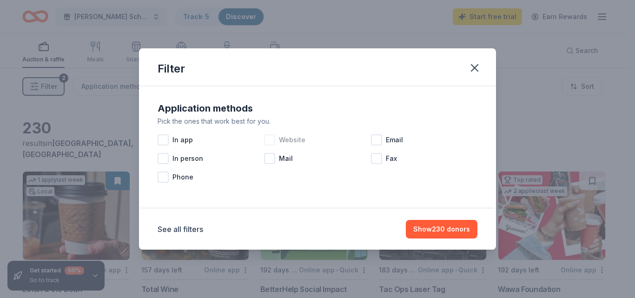
click at [268, 141] on div at bounding box center [269, 139] width 11 height 11
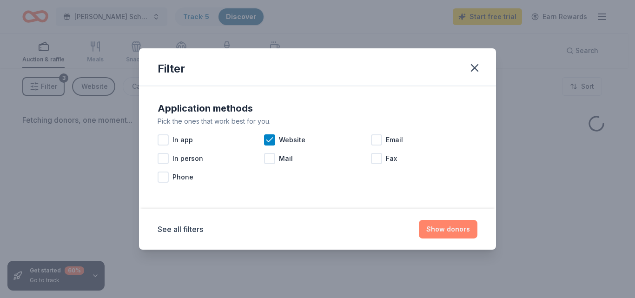
click at [459, 225] on button "Show donors" at bounding box center [448, 229] width 59 height 19
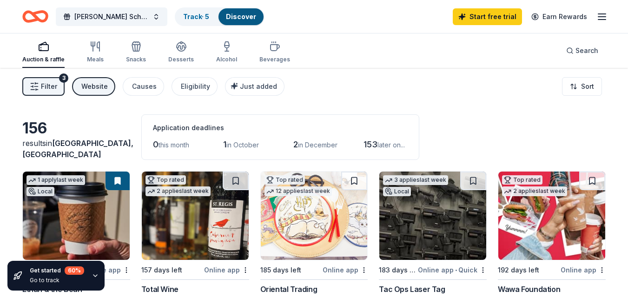
click at [32, 21] on icon "Home" at bounding box center [31, 16] width 14 height 9
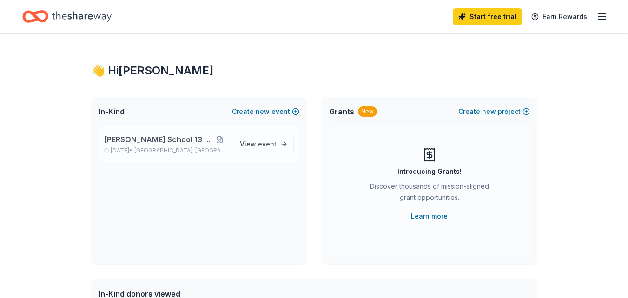
click at [162, 138] on span "[PERSON_NAME] School 13 PTA Tricky Tray" at bounding box center [158, 139] width 109 height 11
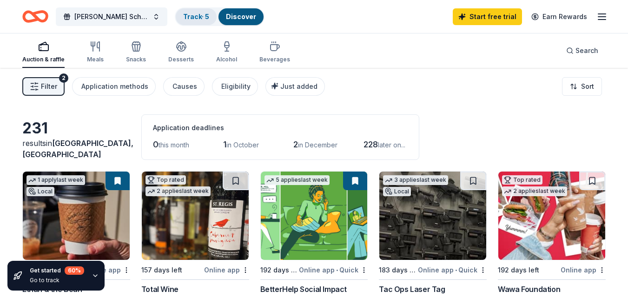
click at [199, 18] on link "Track · 5" at bounding box center [196, 17] width 26 height 8
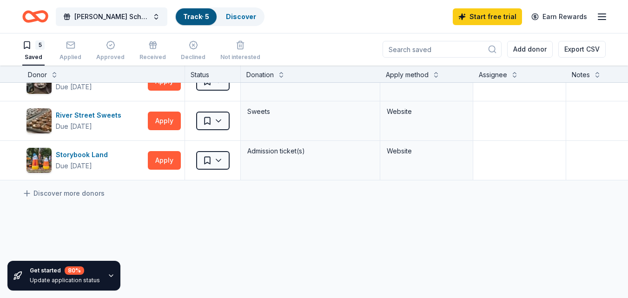
scroll to position [117, 0]
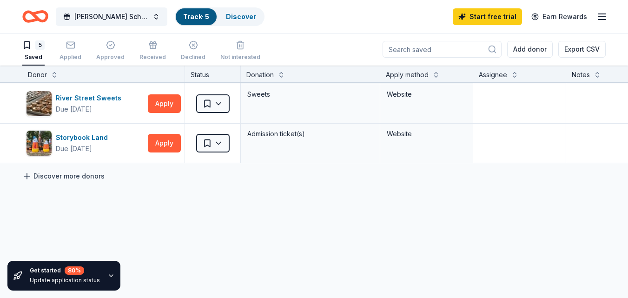
click at [69, 177] on link "Discover more donors" at bounding box center [63, 176] width 82 height 11
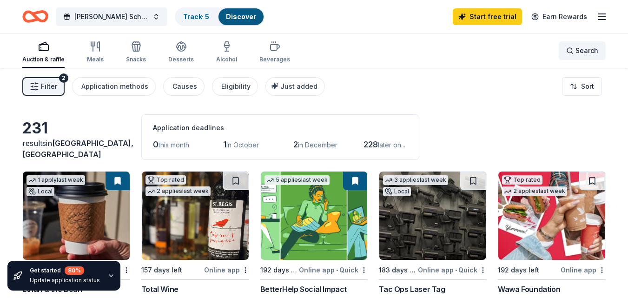
click at [570, 46] on div "Search" at bounding box center [582, 50] width 32 height 11
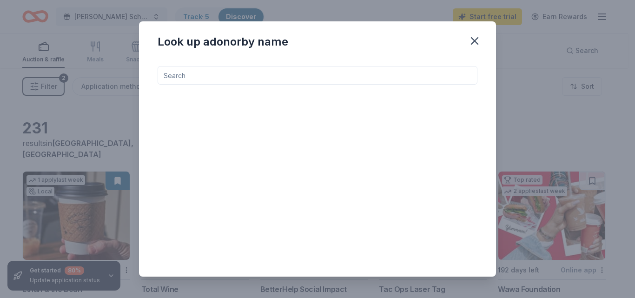
click at [182, 80] on input at bounding box center [318, 75] width 320 height 19
click at [209, 77] on input at bounding box center [318, 75] width 320 height 19
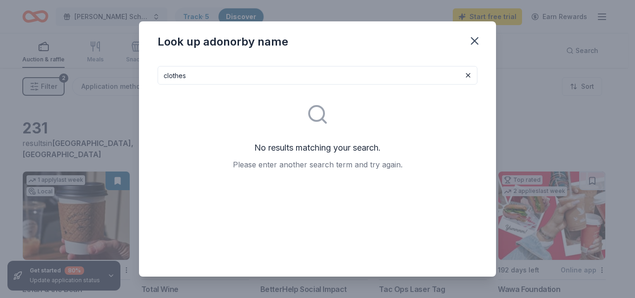
drag, startPoint x: 193, startPoint y: 82, endPoint x: 133, endPoint y: 80, distance: 60.5
click at [133, 80] on div "Look up a donor by name clothes No results matching your search. Please enter a…" at bounding box center [317, 149] width 635 height 298
drag, startPoint x: 202, startPoint y: 78, endPoint x: 131, endPoint y: 78, distance: 71.6
click at [131, 78] on div "Look up a donor by name nike No results matching your search. Please enter anot…" at bounding box center [317, 149] width 635 height 298
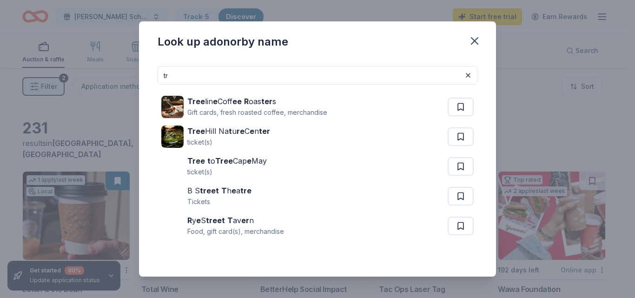
type input "t"
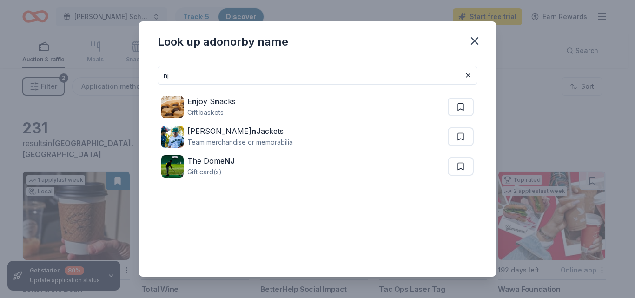
drag, startPoint x: 197, startPoint y: 79, endPoint x: 149, endPoint y: 79, distance: 48.3
click at [149, 79] on div "nj E nj oy S n acks Gift baskets Augusta Gree nJ ackets Team merchandise or mem…" at bounding box center [317, 167] width 357 height 217
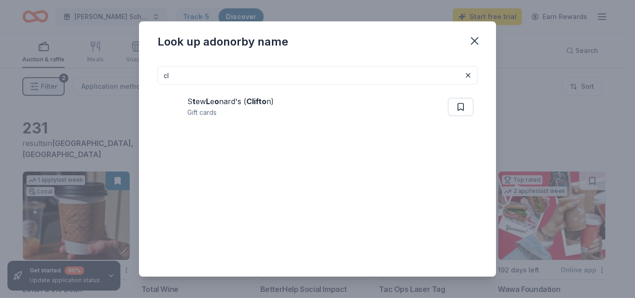
type input "c"
type input "p"
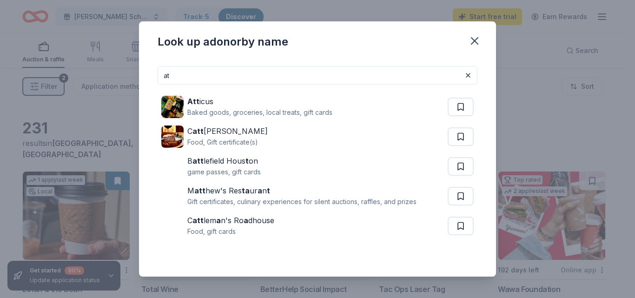
type input "a"
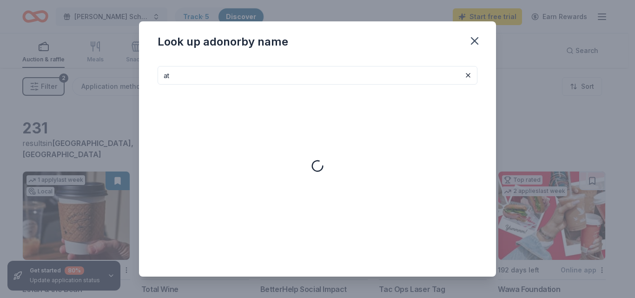
type input "a"
type input "l"
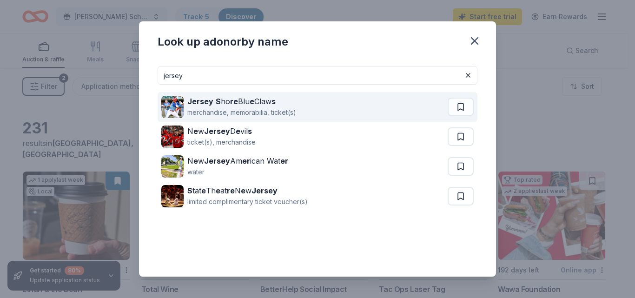
type input "jersey"
click at [257, 110] on div "merchandise, memorabilia, ticket(s)" at bounding box center [241, 112] width 109 height 11
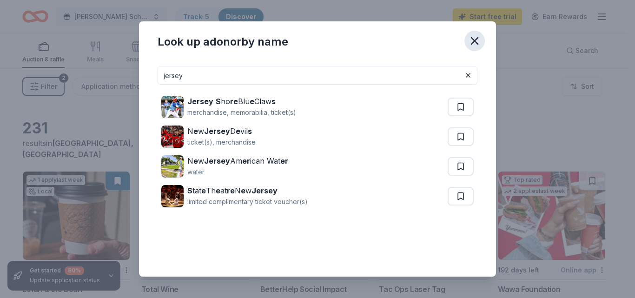
click at [476, 43] on icon "button" at bounding box center [474, 41] width 7 height 7
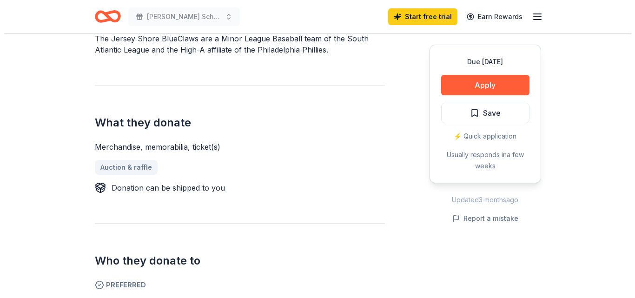
scroll to position [299, 0]
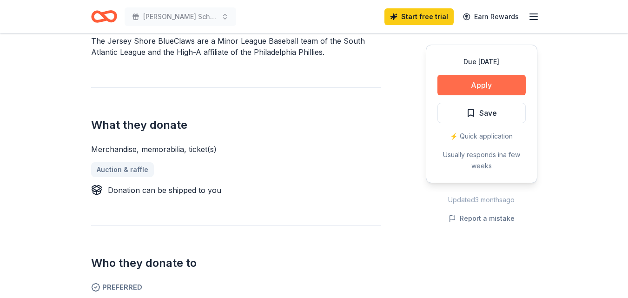
click at [506, 86] on button "Apply" at bounding box center [481, 85] width 88 height 20
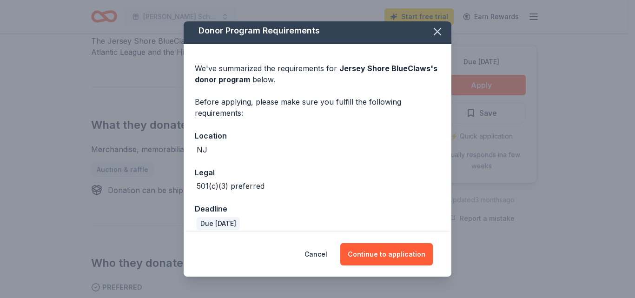
scroll to position [13, 0]
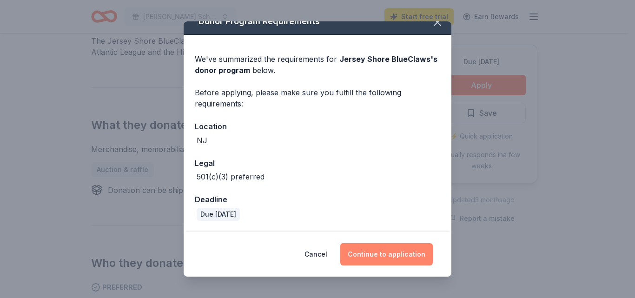
click at [385, 256] on button "Continue to application" at bounding box center [386, 254] width 92 height 22
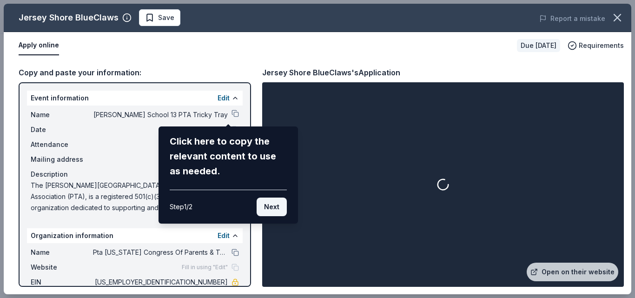
click at [270, 210] on button "Next" at bounding box center [272, 206] width 30 height 19
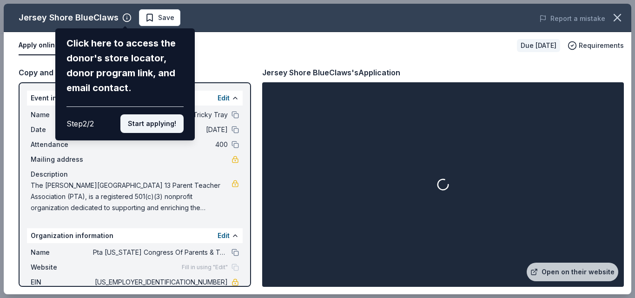
click at [147, 125] on button "Start applying!" at bounding box center [151, 123] width 63 height 19
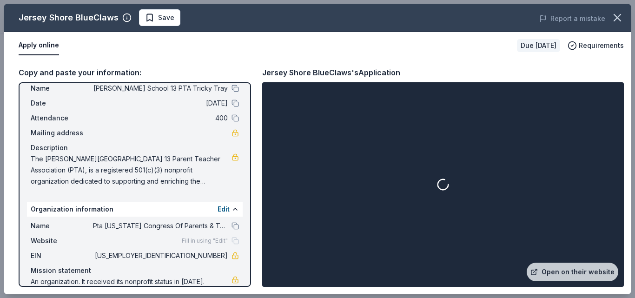
scroll to position [39, 0]
